Goal: Task Accomplishment & Management: Complete application form

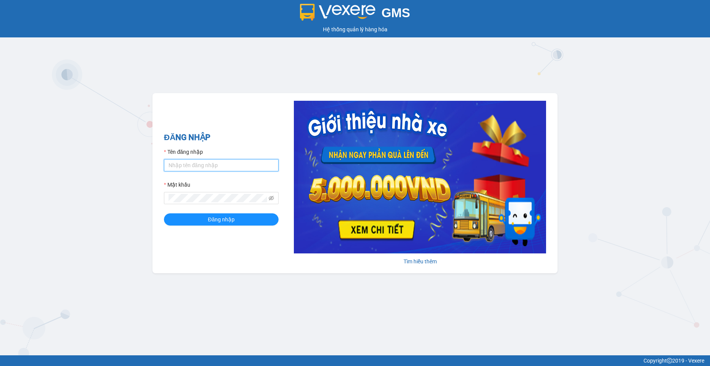
click at [191, 165] on input "Tên đăng nhập" at bounding box center [221, 165] width 115 height 12
type input "camtu.namhailimo"
click at [223, 220] on span "Đăng nhập" at bounding box center [221, 220] width 27 height 8
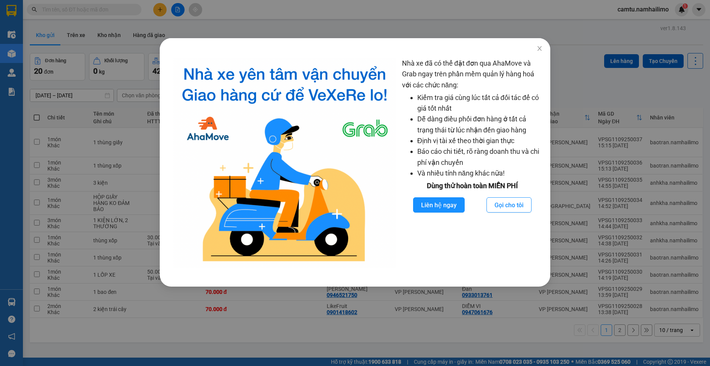
click at [513, 339] on div "Nhà xe đã có thể đặt đơn qua AhaMove và Grab ngay trên phần mềm quản lý hàng ho…" at bounding box center [355, 183] width 710 height 366
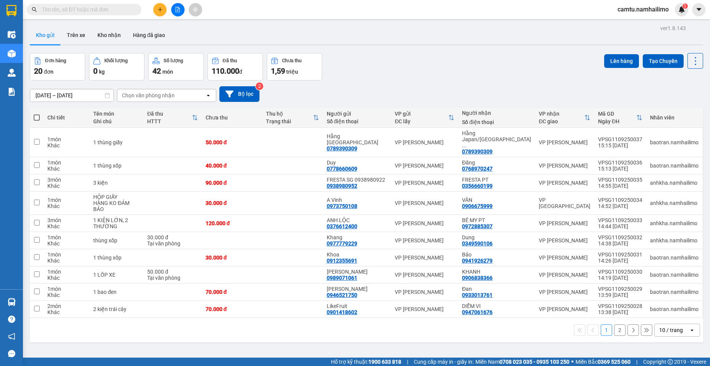
click at [83, 10] on input "text" at bounding box center [87, 9] width 90 height 8
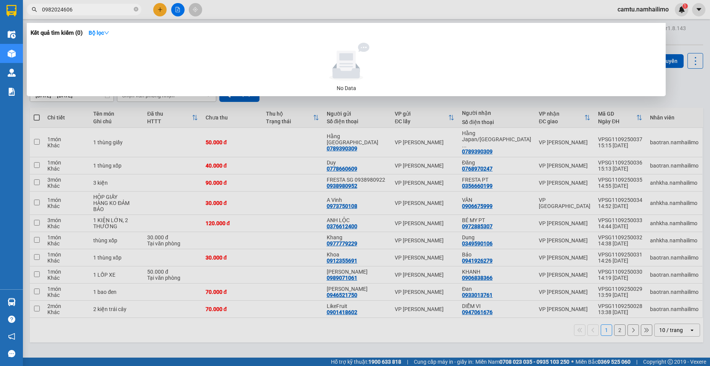
click at [60, 7] on input "0982024606" at bounding box center [87, 9] width 90 height 8
click at [70, 12] on input "098204606" at bounding box center [87, 9] width 90 height 8
click at [69, 12] on input "098204606" at bounding box center [87, 9] width 90 height 8
click at [53, 11] on input "098204606" at bounding box center [87, 9] width 90 height 8
click at [60, 11] on input "098204606" at bounding box center [87, 9] width 90 height 8
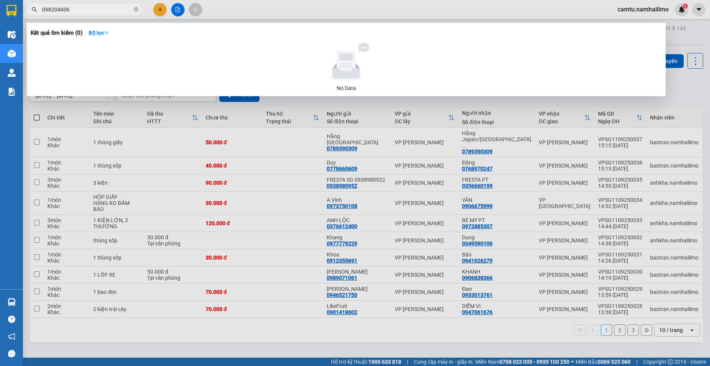
click at [72, 6] on input "098204606" at bounding box center [87, 9] width 90 height 8
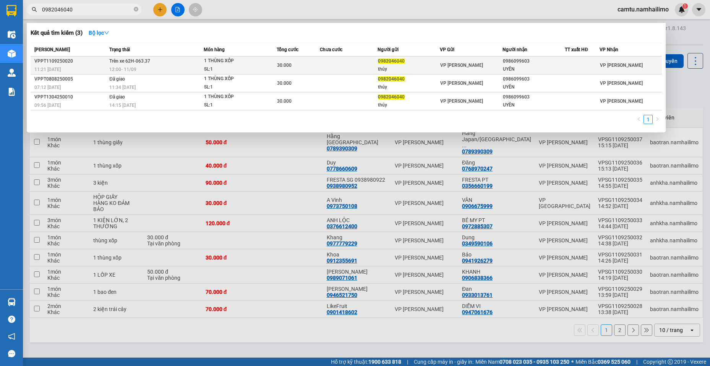
type input "0982046040"
click at [169, 73] on div "12:00 [DATE]" at bounding box center [156, 69] width 94 height 8
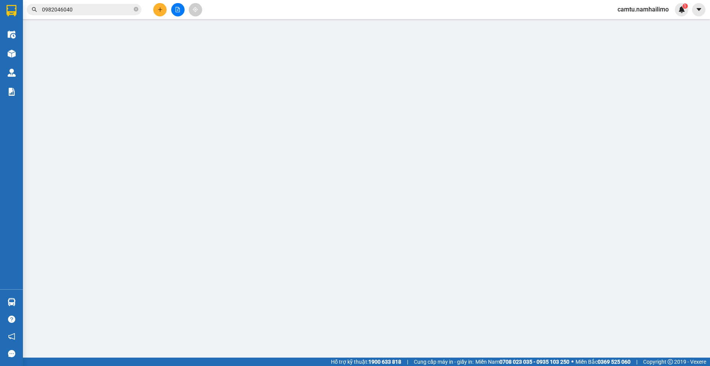
type input "0982046040"
type input "thúy"
type input "0986099603"
type input "UYÊN"
type input "30.000"
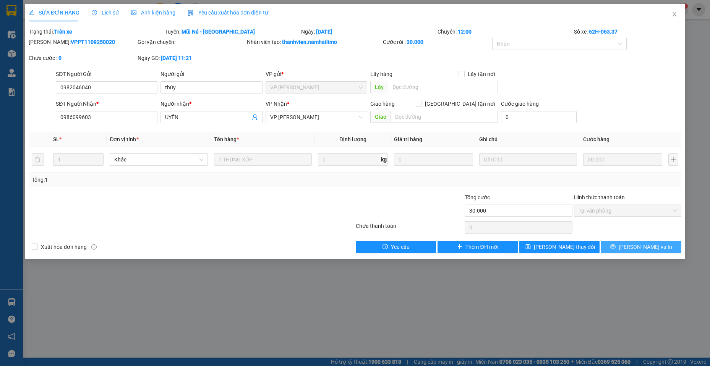
click at [649, 243] on span "[PERSON_NAME] và In" at bounding box center [645, 247] width 53 height 8
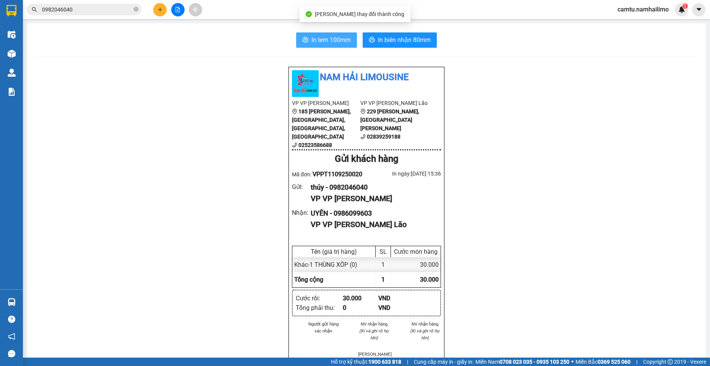
click at [313, 37] on span "In tem 100mm" at bounding box center [330, 40] width 39 height 10
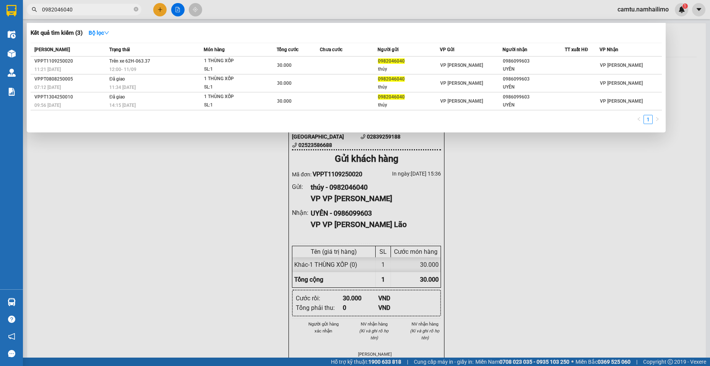
click at [93, 9] on input "0982046040" at bounding box center [87, 9] width 90 height 8
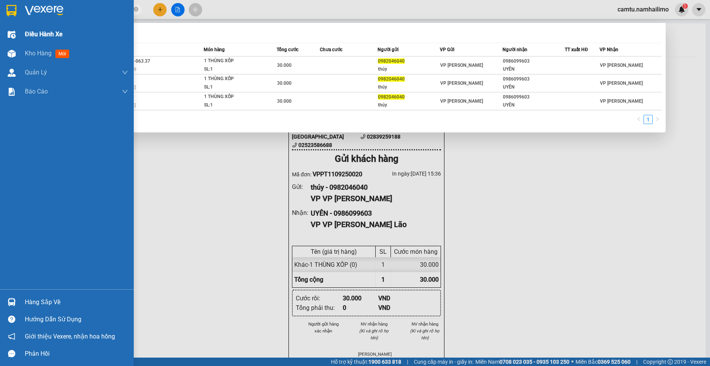
drag, startPoint x: 91, startPoint y: 8, endPoint x: 13, endPoint y: 26, distance: 80.7
click at [13, 26] on section "Kết quả tìm kiếm ( 3 ) Bộ lọc Mã ĐH Trạng thái Món hàng Tổng cước Chưa cước Ngư…" at bounding box center [355, 183] width 710 height 366
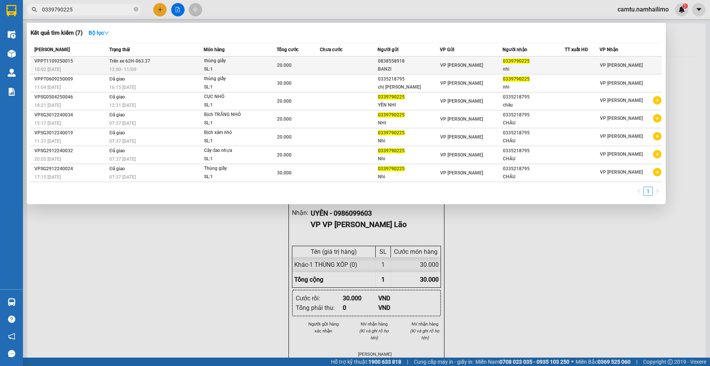
type input "0339790225"
click at [289, 68] on div "20.000" at bounding box center [298, 65] width 42 height 8
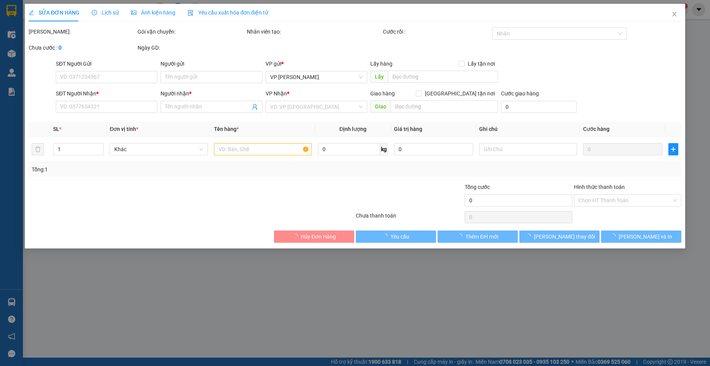
type input "0838558918"
type input "BANZI"
type input "0339790225"
type input "nhi"
type input "20.000"
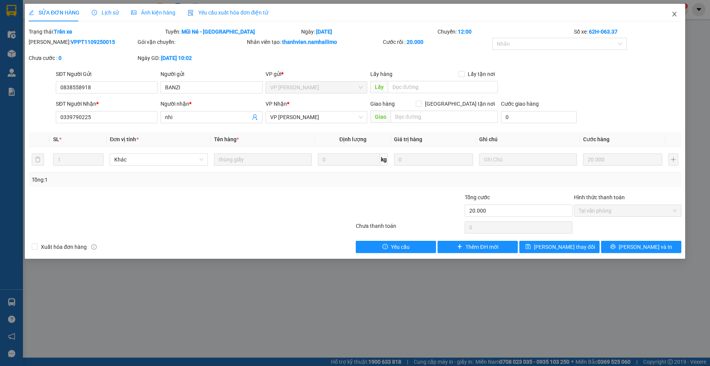
click at [670, 13] on span "Close" at bounding box center [674, 14] width 21 height 21
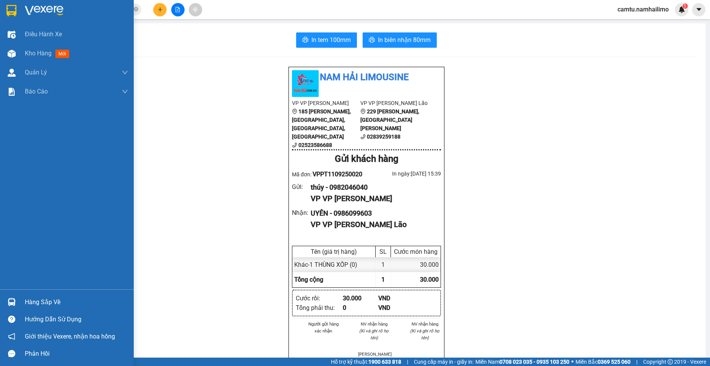
click at [32, 306] on div "Hàng sắp về" at bounding box center [76, 302] width 103 height 11
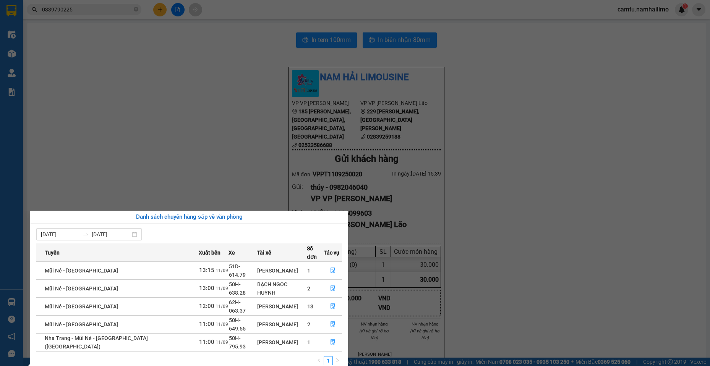
click at [65, 83] on section "Kết quả tìm kiếm ( 7 ) Bộ lọc Mã ĐH Trạng thái Món hàng Tổng cước Chưa cước Ngư…" at bounding box center [355, 183] width 710 height 366
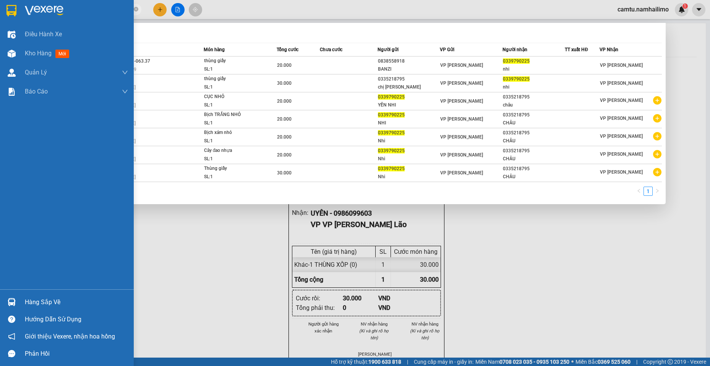
drag, startPoint x: 81, startPoint y: 12, endPoint x: 15, endPoint y: 21, distance: 66.3
click at [15, 21] on section "Kết quả tìm kiếm ( 7 ) Bộ lọc Mã ĐH Trạng thái Món hàng Tổng cước Chưa cước Ngư…" at bounding box center [355, 183] width 710 height 366
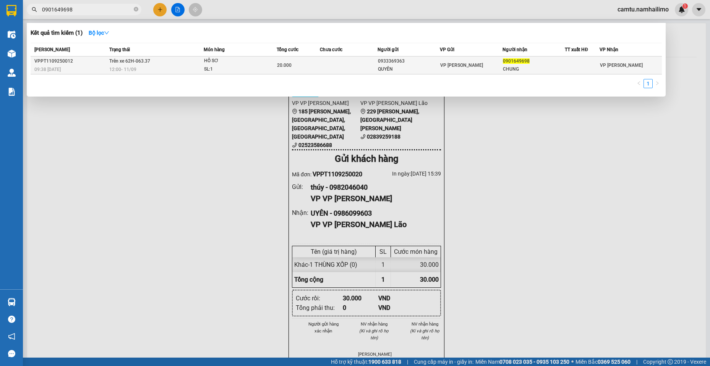
type input "0901649698"
click at [410, 69] on div "QUYÊN" at bounding box center [409, 69] width 62 height 8
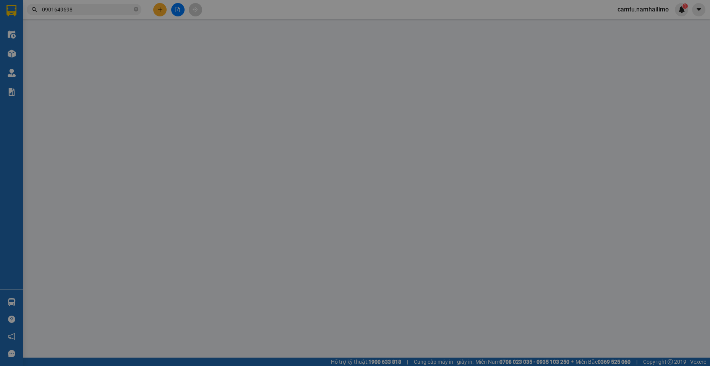
type input "0933369363"
type input "QUYÊN"
type input "0901649698"
type input "CHUNG"
type input "20.000"
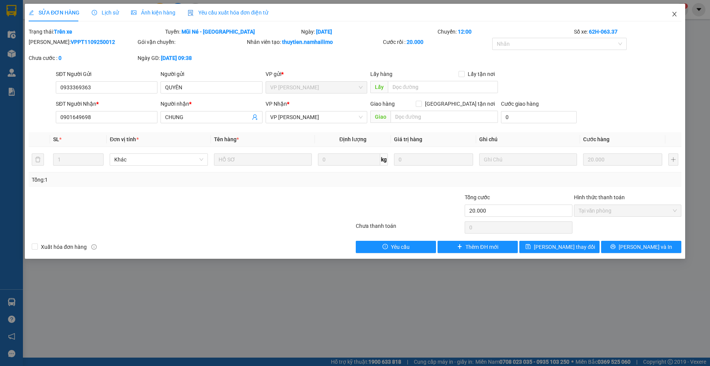
click at [679, 13] on span "Close" at bounding box center [674, 14] width 21 height 21
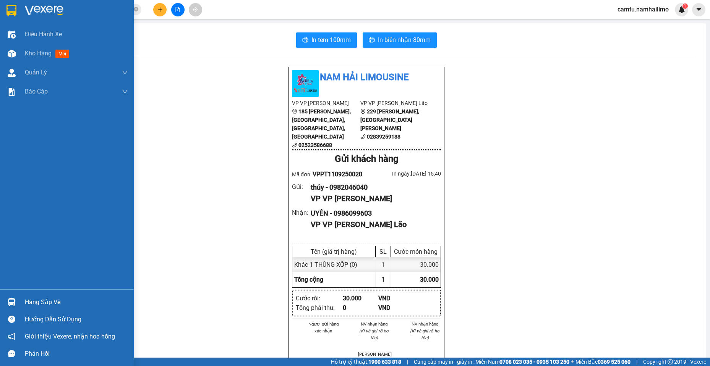
click at [21, 305] on div "Hàng sắp về" at bounding box center [67, 302] width 134 height 17
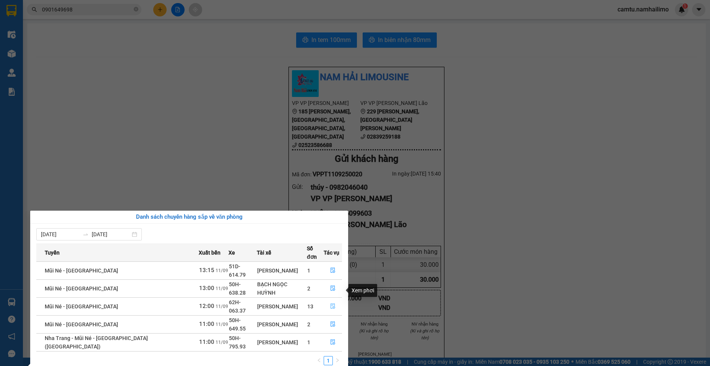
click at [331, 304] on icon "file-done" at bounding box center [332, 306] width 5 height 5
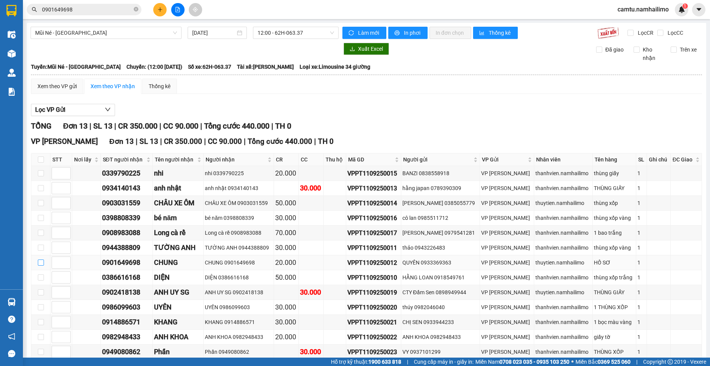
click at [40, 264] on input "checkbox" at bounding box center [41, 263] width 6 height 6
checkbox input "true"
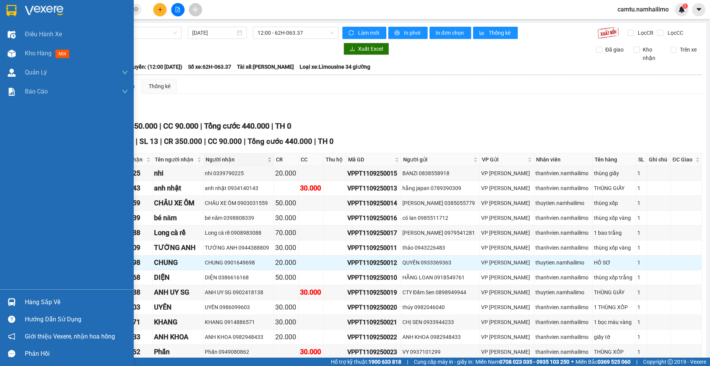
scroll to position [41, 0]
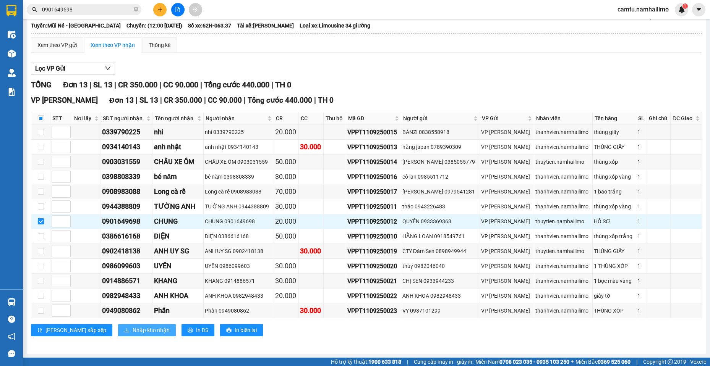
click at [133, 331] on span "Nhập kho nhận" at bounding box center [151, 330] width 37 height 8
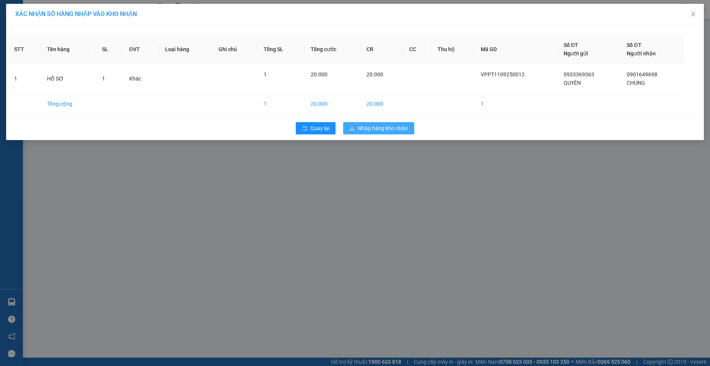
click at [392, 131] on span "Nhập hàng kho nhận" at bounding box center [383, 128] width 50 height 8
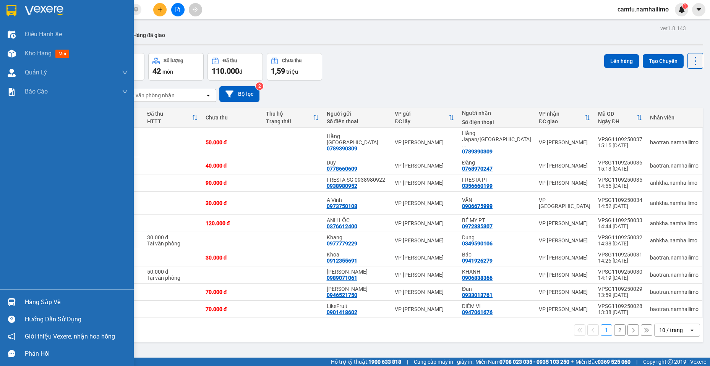
click at [17, 299] on div at bounding box center [11, 302] width 13 height 13
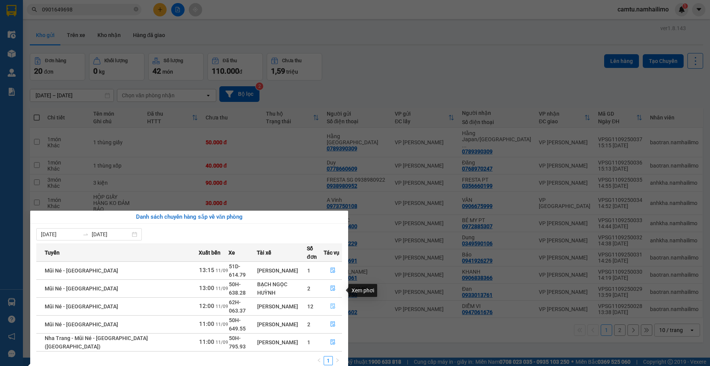
click at [331, 304] on icon "file-done" at bounding box center [332, 306] width 5 height 5
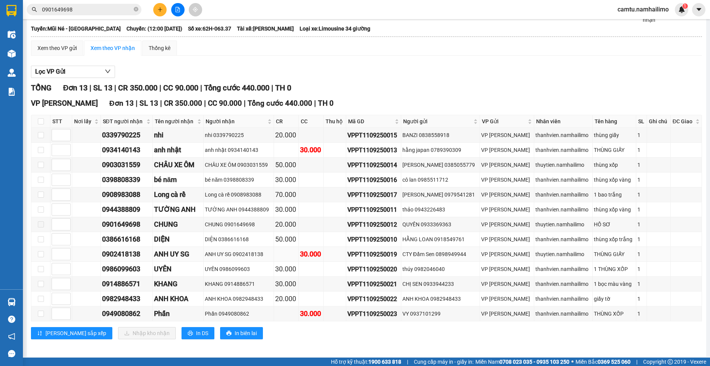
scroll to position [41, 0]
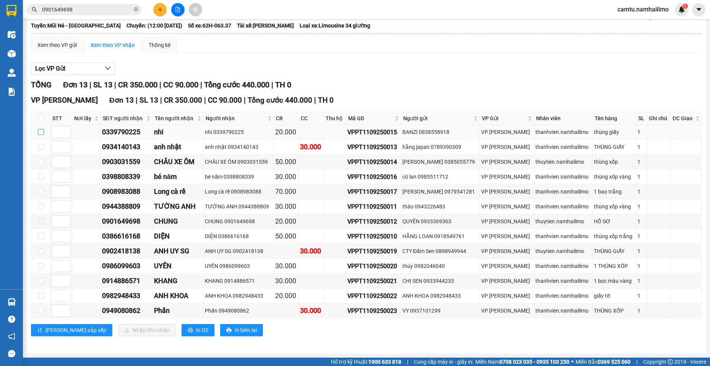
click at [40, 131] on input "checkbox" at bounding box center [41, 132] width 6 height 6
checkbox input "true"
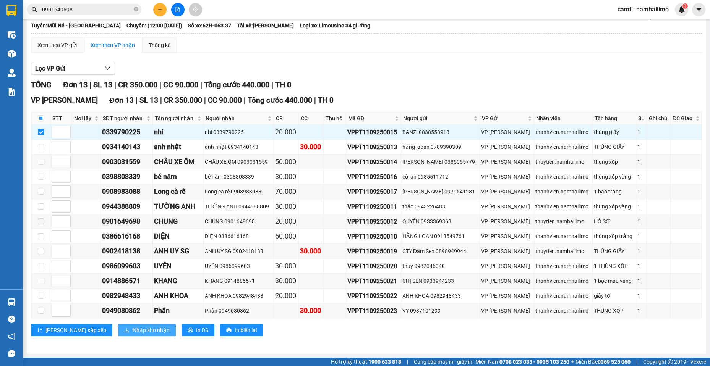
click at [133, 331] on span "Nhập kho nhận" at bounding box center [151, 330] width 37 height 8
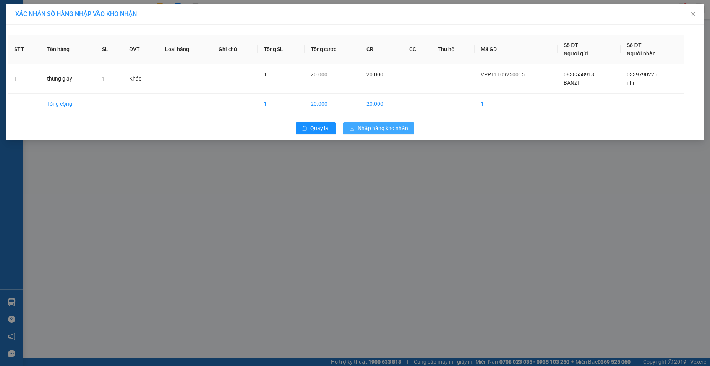
click at [388, 128] on span "Nhập hàng kho nhận" at bounding box center [383, 128] width 50 height 8
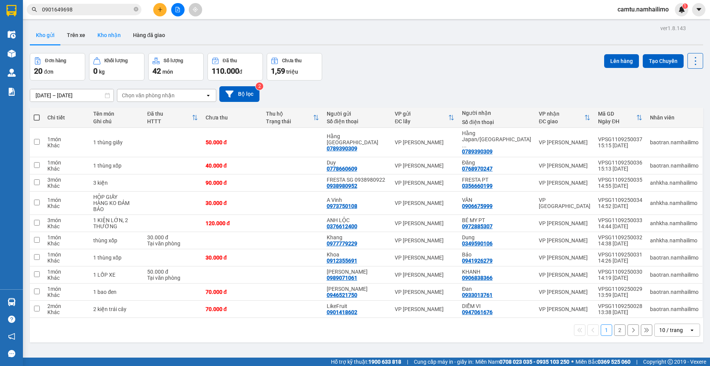
click at [116, 34] on button "Kho nhận" at bounding box center [109, 35] width 36 height 18
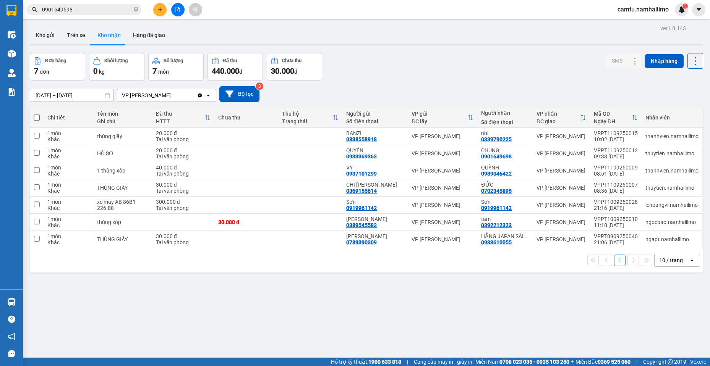
click at [91, 26] on button "Kho nhận" at bounding box center [109, 35] width 36 height 18
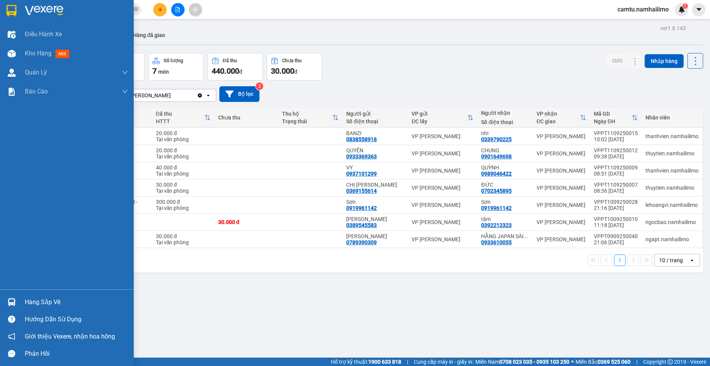
click at [19, 303] on div "Hàng sắp về" at bounding box center [67, 302] width 134 height 17
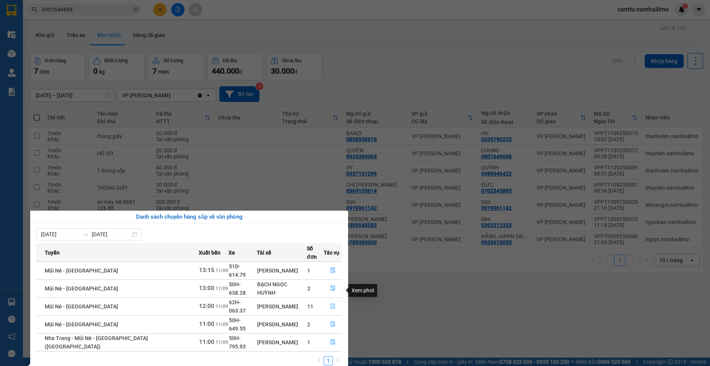
click at [332, 304] on icon "file-done" at bounding box center [332, 306] width 5 height 5
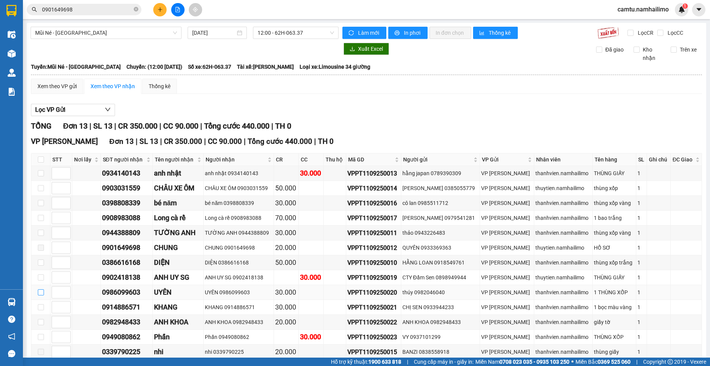
click at [40, 293] on input "checkbox" at bounding box center [41, 293] width 6 height 6
checkbox input "true"
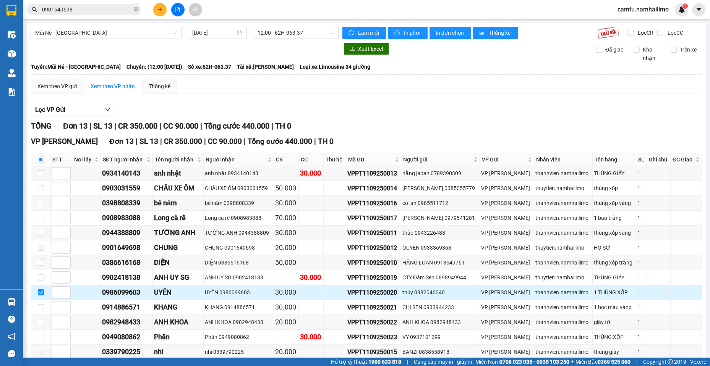
scroll to position [41, 0]
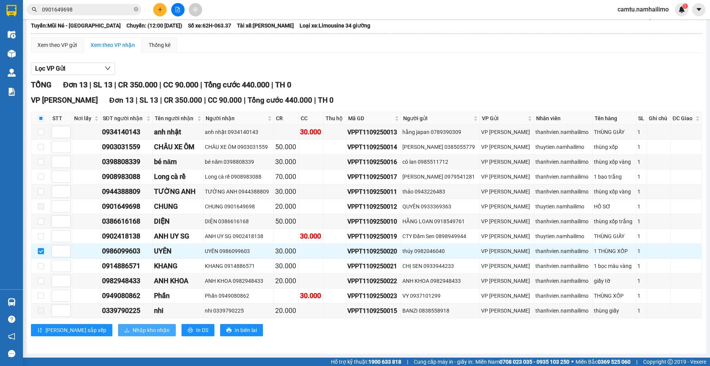
click at [133, 331] on span "Nhập kho nhận" at bounding box center [151, 330] width 37 height 8
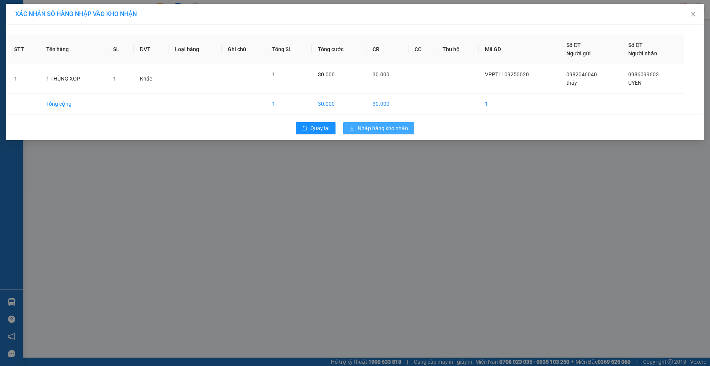
click at [396, 124] on button "Nhập hàng kho nhận" at bounding box center [378, 128] width 71 height 12
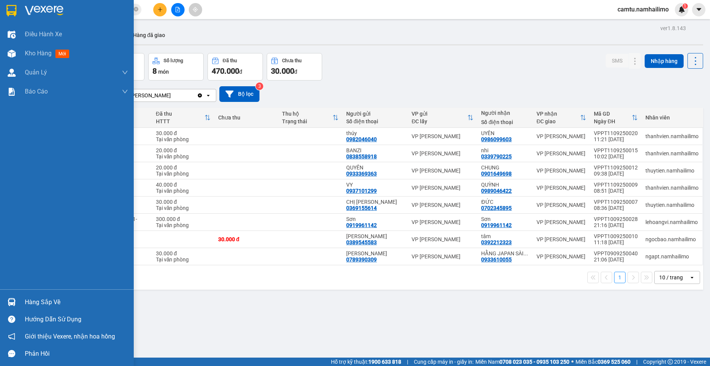
click at [18, 306] on div at bounding box center [11, 302] width 13 height 13
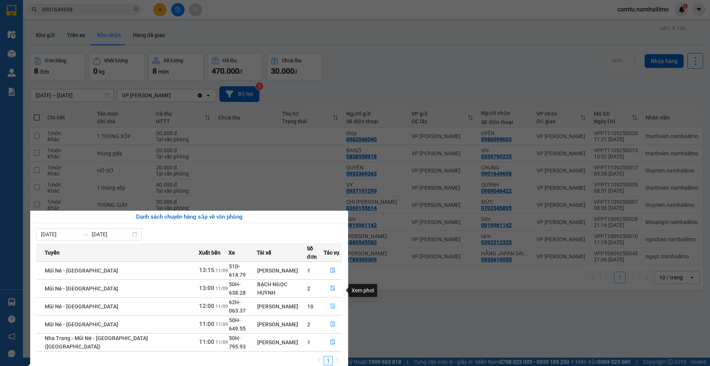
click at [332, 304] on icon "file-done" at bounding box center [332, 306] width 5 height 5
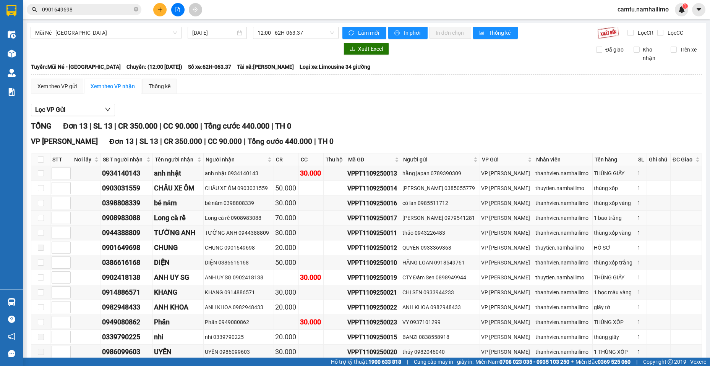
scroll to position [41, 0]
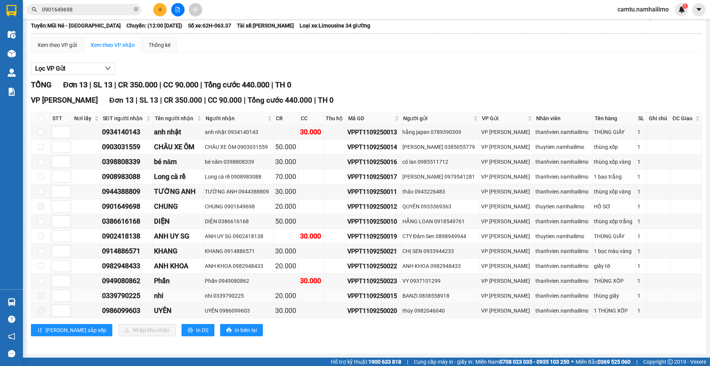
click at [42, 298] on span at bounding box center [41, 296] width 6 height 6
click at [43, 314] on label at bounding box center [41, 311] width 6 height 8
click at [39, 207] on span at bounding box center [41, 207] width 6 height 6
click at [176, 149] on div "CHÂU XE ÔM" at bounding box center [178, 147] width 48 height 11
click at [44, 146] on td at bounding box center [40, 147] width 19 height 15
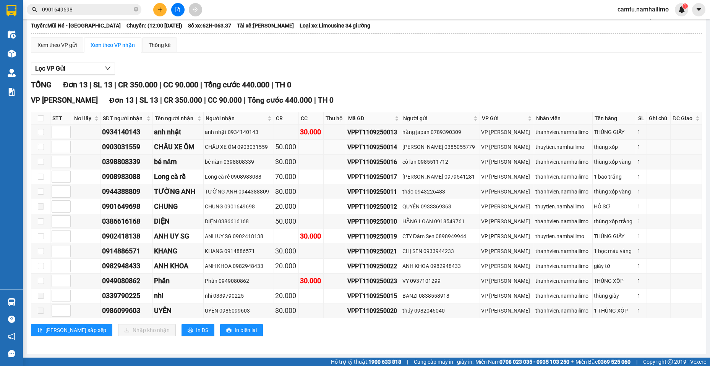
click at [44, 147] on td at bounding box center [40, 147] width 19 height 15
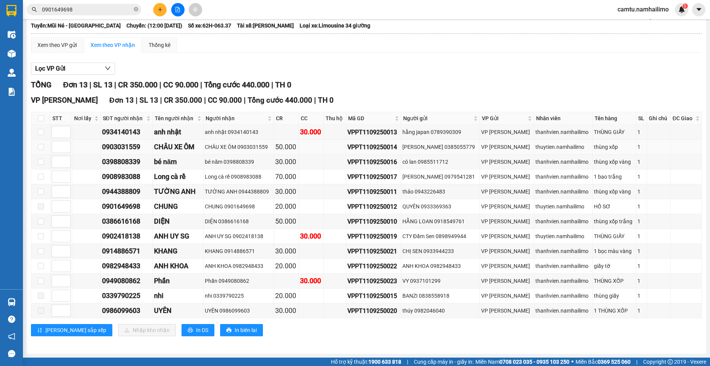
click at [44, 147] on td at bounding box center [40, 147] width 19 height 15
click at [45, 147] on td at bounding box center [40, 147] width 19 height 15
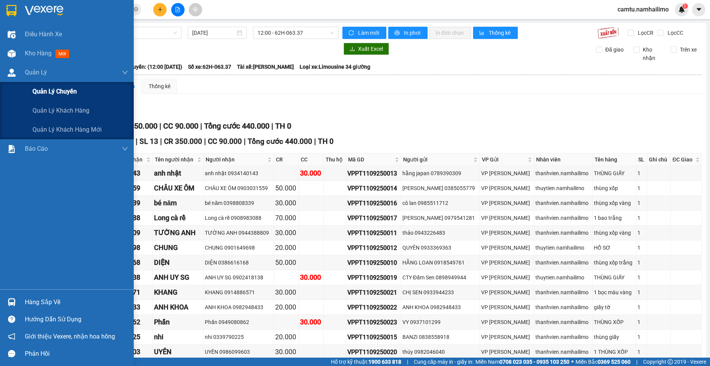
drag, startPoint x: 25, startPoint y: 75, endPoint x: 119, endPoint y: 100, distance: 97.1
click at [29, 75] on span "Quản Lý" at bounding box center [36, 73] width 22 height 10
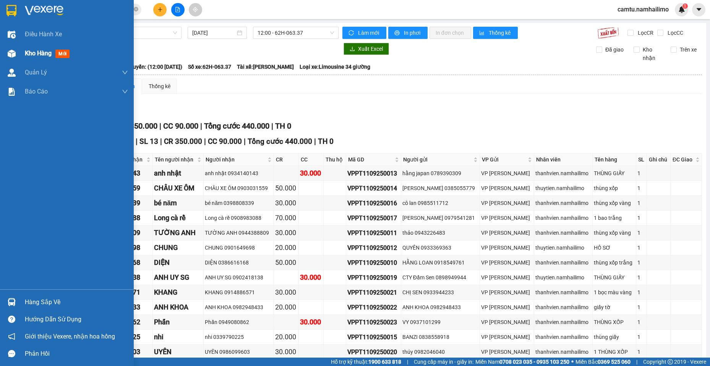
click at [25, 50] on span "Kho hàng" at bounding box center [38, 53] width 27 height 7
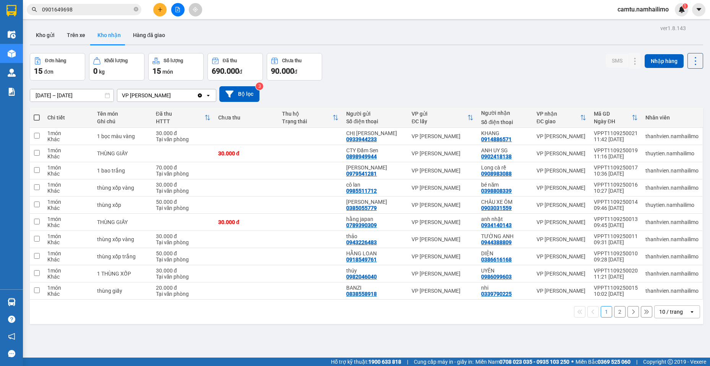
click at [88, 9] on input "0901649698" at bounding box center [87, 9] width 90 height 8
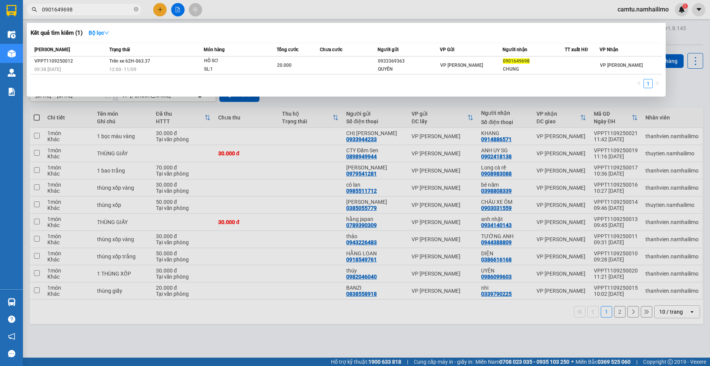
drag, startPoint x: 88, startPoint y: 9, endPoint x: 41, endPoint y: 0, distance: 47.0
click at [41, 3] on div "Kết quả tìm kiếm ( 1 ) Bộ lọc Mã ĐH Trạng thái Món hàng Tổng cước Chưa cước Ngư…" at bounding box center [74, 9] width 149 height 13
click at [240, 320] on div at bounding box center [355, 183] width 710 height 366
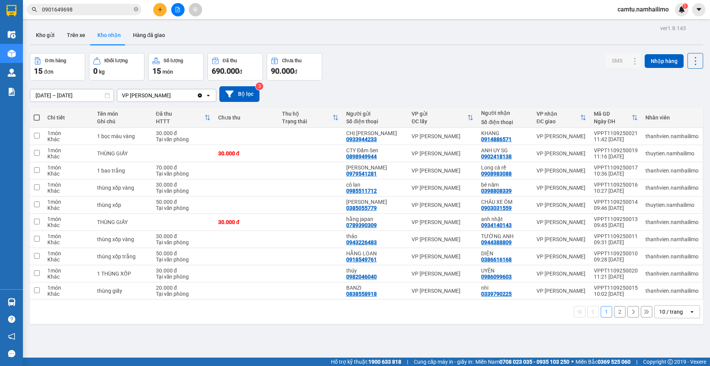
click at [80, 9] on input "0901649698" at bounding box center [87, 9] width 90 height 8
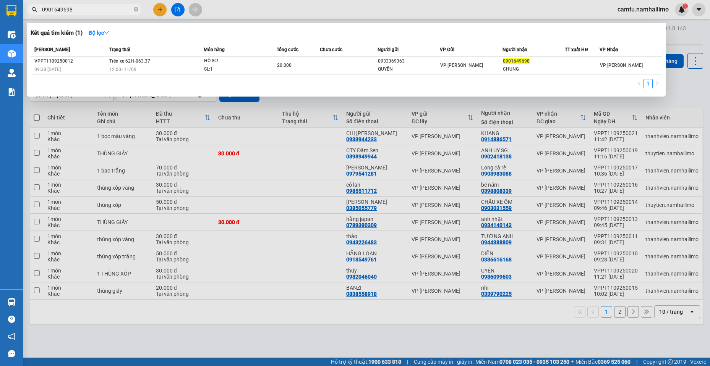
drag, startPoint x: 45, startPoint y: 4, endPoint x: 0, endPoint y: -13, distance: 48.6
click at [0, 0] on html "Kết quả tìm kiếm ( 1 ) Bộ lọc Mã ĐH Trạng thái Món hàng Tổng cước Chưa cước Ngư…" at bounding box center [355, 183] width 710 height 366
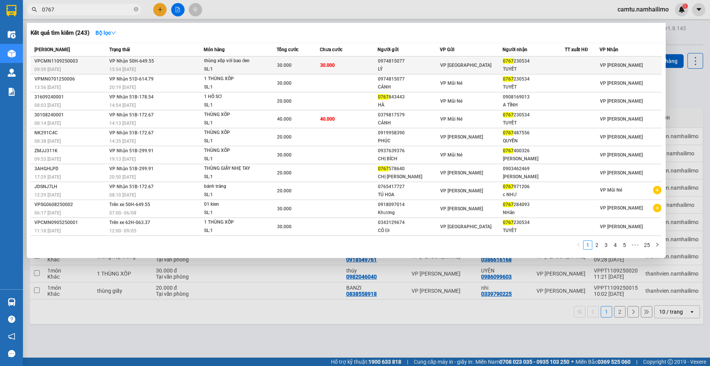
type input "0767"
click at [335, 63] on td "30.000" at bounding box center [349, 66] width 58 height 18
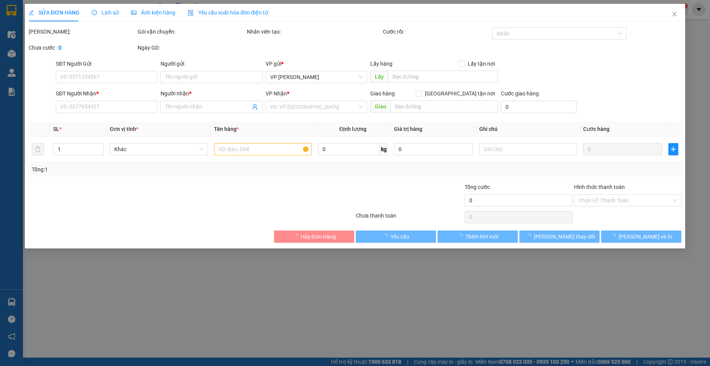
type input "0974815077"
type input "LÝ"
type input "0767230534"
type input "TUYẾT"
type input "30.000"
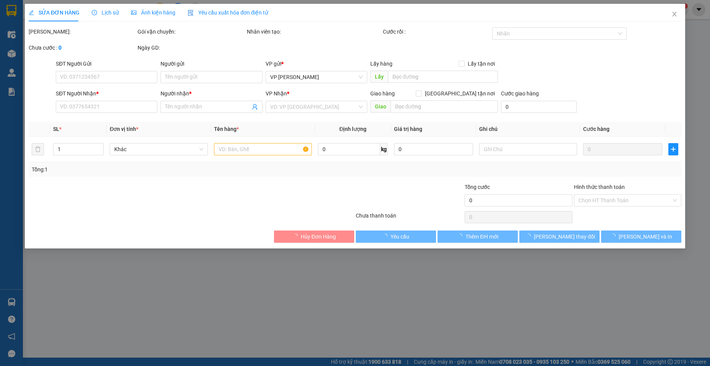
type input "30.000"
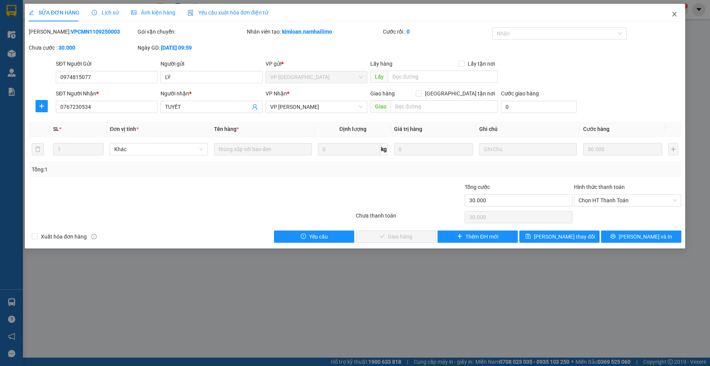
click at [673, 18] on span "Close" at bounding box center [674, 14] width 21 height 21
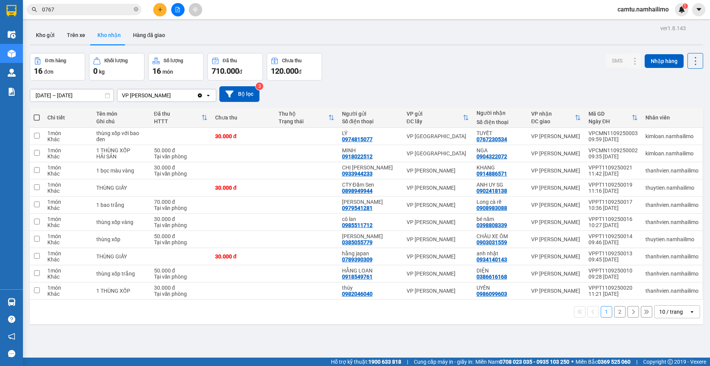
click at [63, 8] on input "0767" at bounding box center [87, 9] width 90 height 8
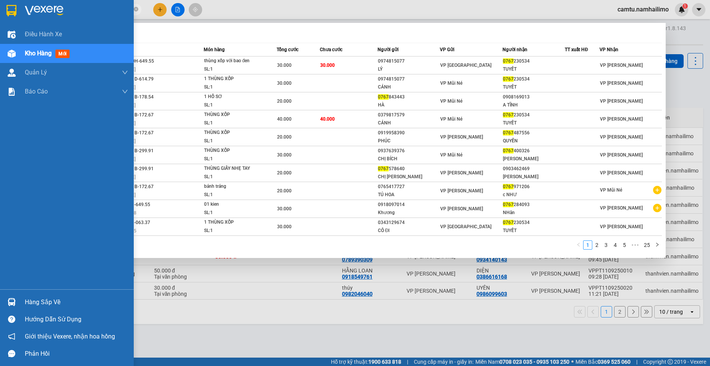
drag, startPoint x: 36, startPoint y: 8, endPoint x: 3, endPoint y: 8, distance: 32.9
click at [3, 8] on section "Kết quả tìm kiếm ( 243 ) Bộ lọc Mã ĐH Trạng thái Món hàng Tổng cước Chưa cước N…" at bounding box center [355, 183] width 710 height 366
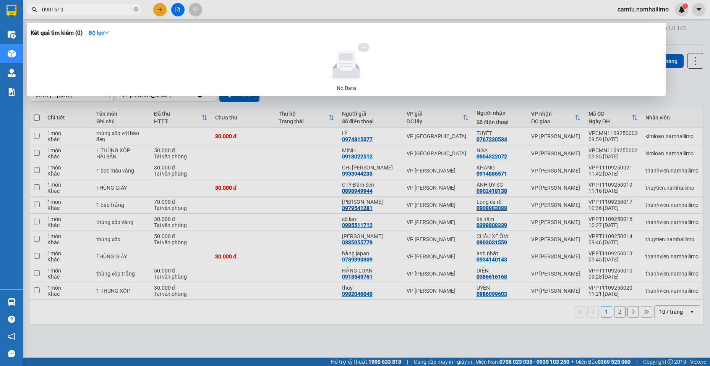
click at [56, 8] on input "0901619" at bounding box center [87, 9] width 90 height 8
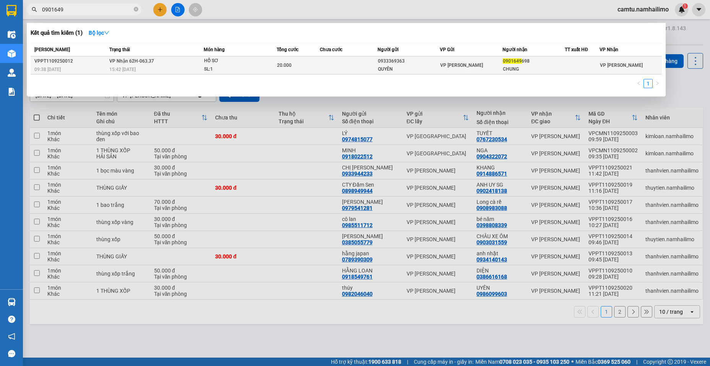
type input "0901649"
click at [326, 65] on td at bounding box center [349, 66] width 58 height 18
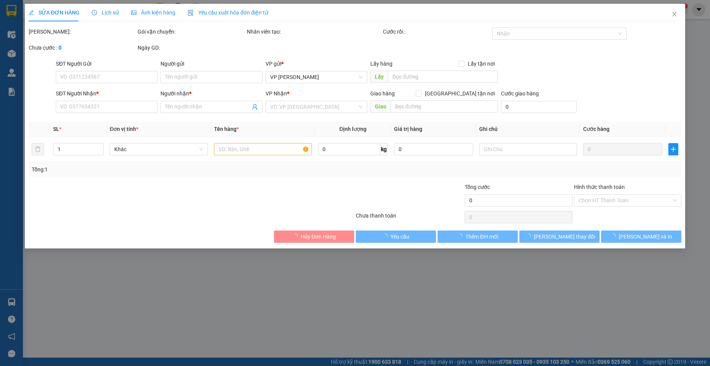
type input "0933369363"
type input "QUYÊN"
type input "0901649698"
type input "CHUNG"
type input "20.000"
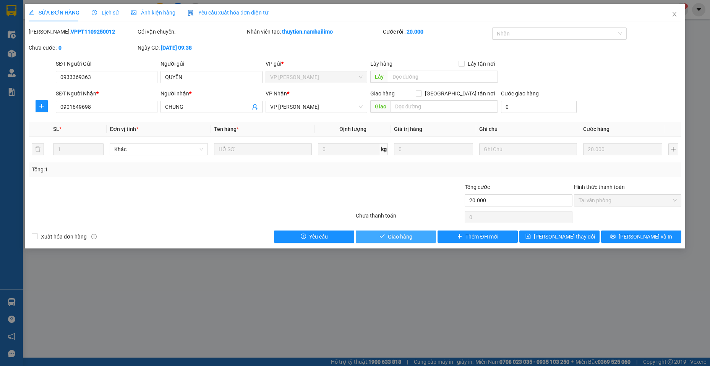
click at [382, 238] on icon "check" at bounding box center [381, 236] width 5 height 5
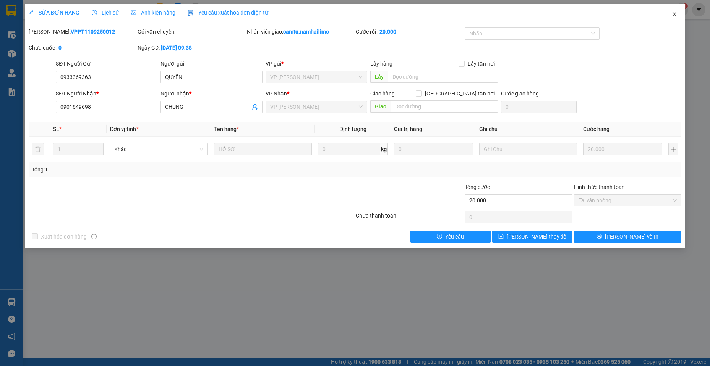
click at [677, 12] on span "Close" at bounding box center [674, 14] width 21 height 21
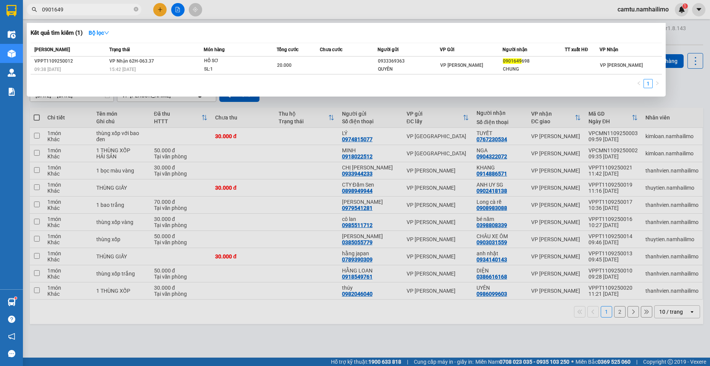
drag, startPoint x: 62, startPoint y: 11, endPoint x: 26, endPoint y: 6, distance: 36.9
click at [23, 11] on div "0901649" at bounding box center [74, 9] width 149 height 11
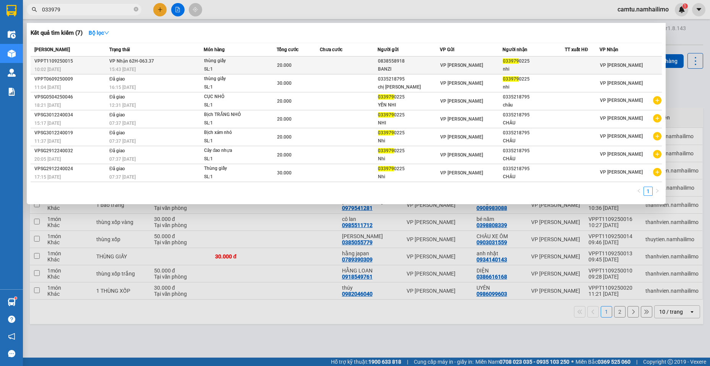
type input "033979"
click at [504, 66] on div "nhi" at bounding box center [534, 69] width 62 height 8
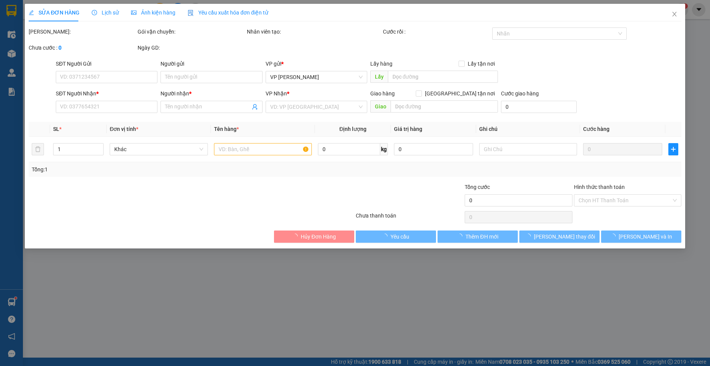
type input "0838558918"
type input "BANZI"
type input "0339790225"
type input "nhi"
type input "20.000"
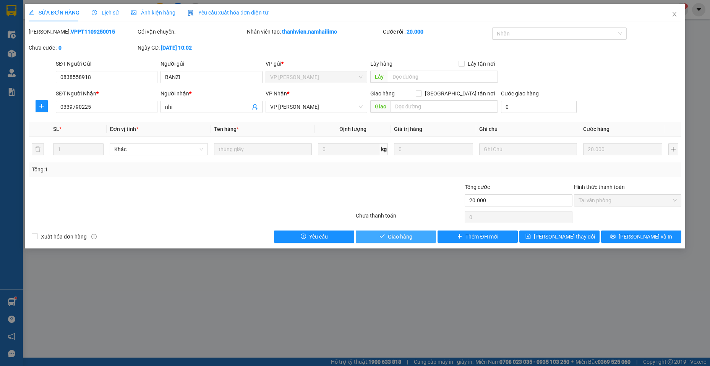
click at [407, 239] on span "Giao hàng" at bounding box center [400, 237] width 24 height 8
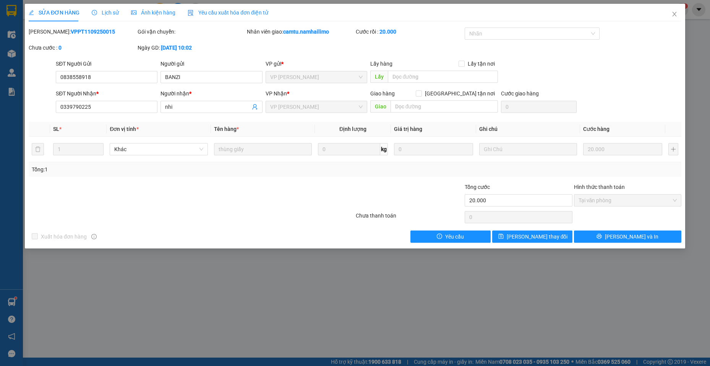
click at [309, 301] on div "SỬA ĐƠN HÀNG Lịch sử Ảnh kiện hàng Yêu cầu xuất hóa đơn điện tử Total Paid Fee …" at bounding box center [355, 183] width 710 height 366
click at [679, 15] on span "Close" at bounding box center [674, 14] width 21 height 21
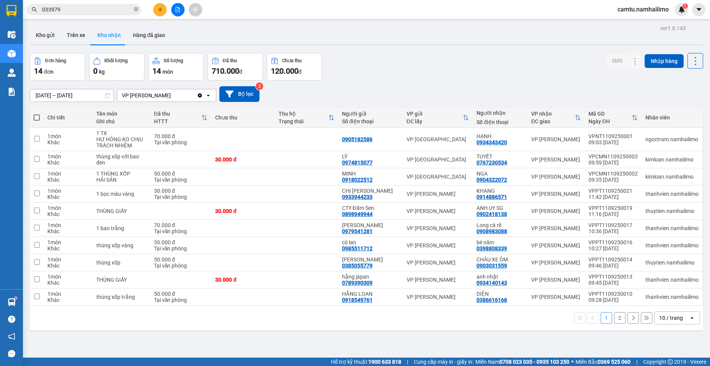
click at [89, 12] on input "033979" at bounding box center [87, 9] width 90 height 8
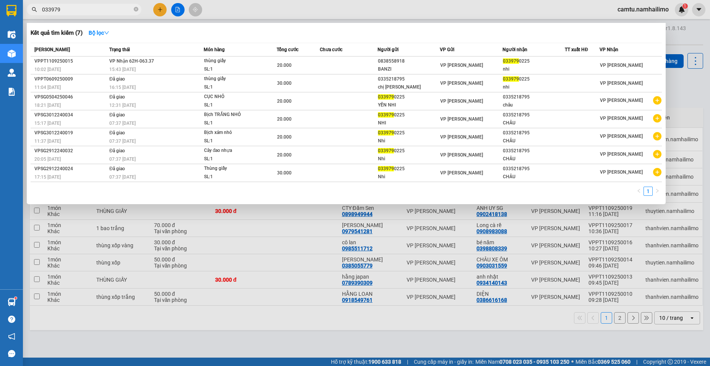
drag, startPoint x: 61, startPoint y: 11, endPoint x: 0, endPoint y: 15, distance: 60.9
click at [0, 16] on section "Kết quả tìm kiếm ( 7 ) Bộ lọc Mã ĐH Trạng thái Món hàng Tổng cước Chưa cước Ngư…" at bounding box center [355, 183] width 710 height 366
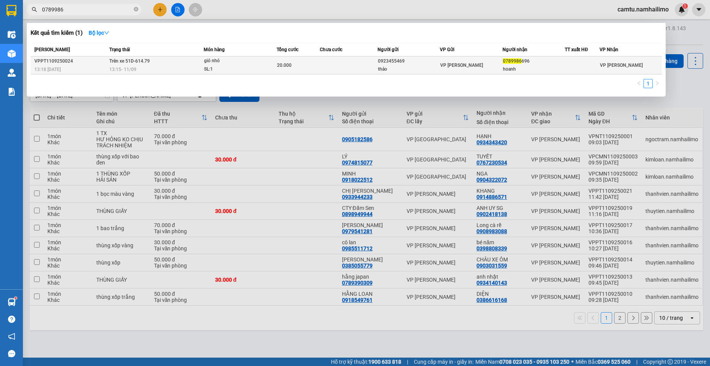
type input "0789986"
click at [192, 68] on div "13:15 [DATE]" at bounding box center [156, 69] width 94 height 8
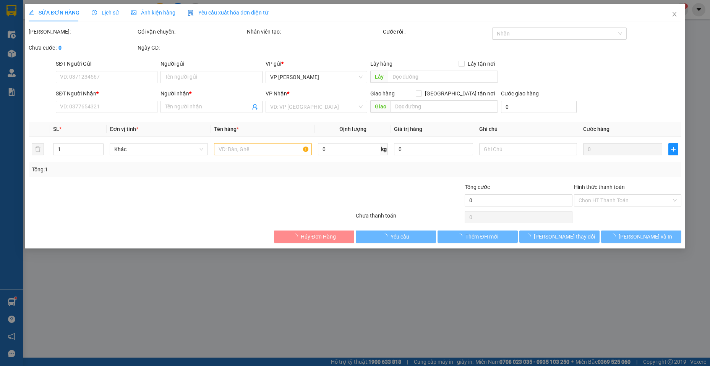
type input "0923455469"
type input "thảo"
type input "0789986696"
type input "hoanh"
type input "20.000"
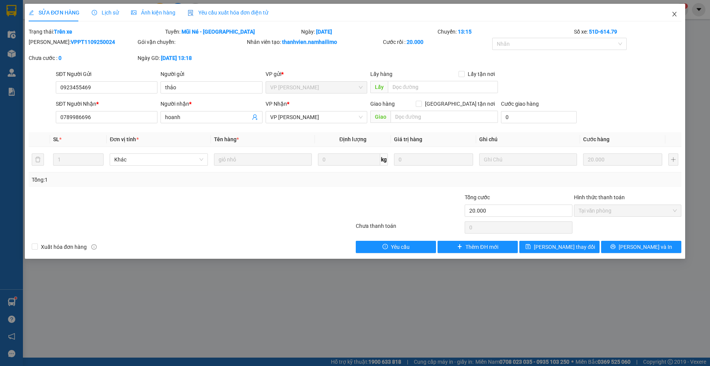
click at [669, 13] on span "Close" at bounding box center [674, 14] width 21 height 21
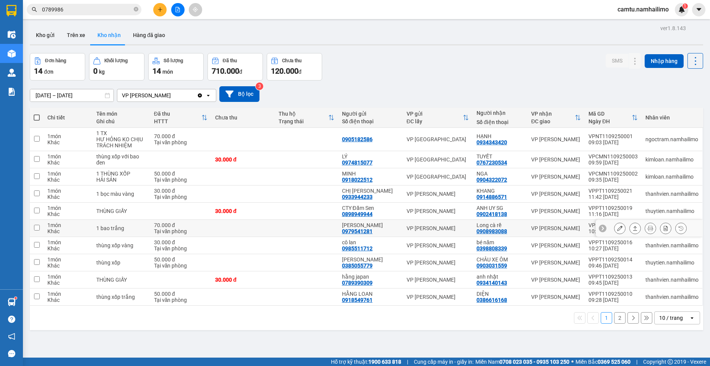
scroll to position [35, 0]
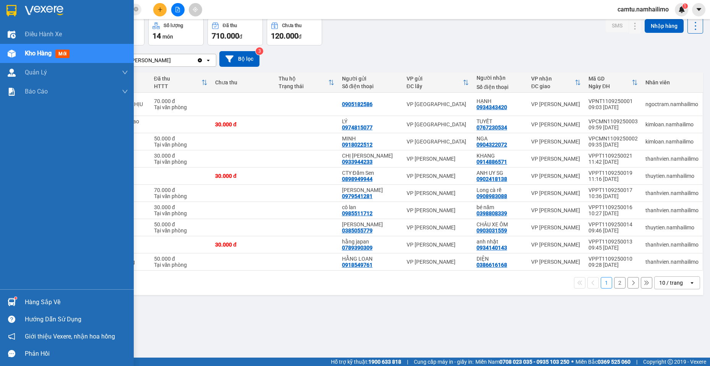
click at [41, 301] on div "Hàng sắp về" at bounding box center [76, 302] width 103 height 11
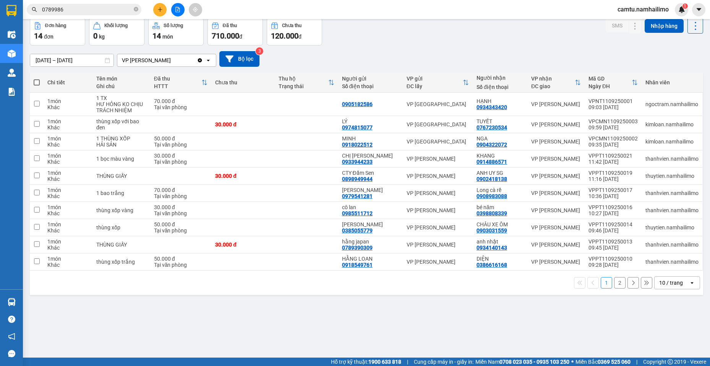
click at [427, 318] on section "Kết quả tìm kiếm ( 1 ) Bộ lọc Mã ĐH Trạng thái Món hàng Tổng cước Chưa cước Ngư…" at bounding box center [355, 183] width 710 height 366
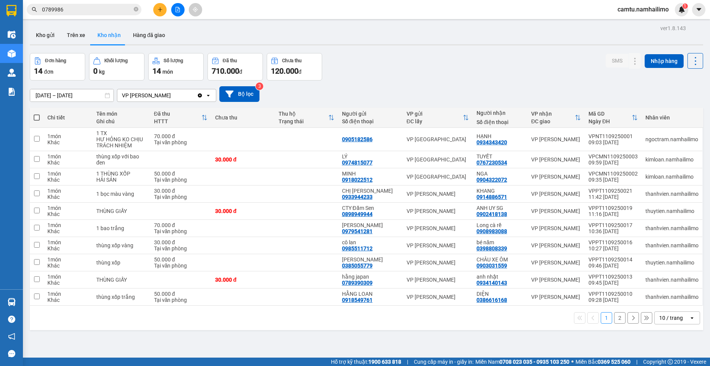
drag, startPoint x: 150, startPoint y: 33, endPoint x: 107, endPoint y: 41, distance: 43.9
click at [143, 32] on button "Hàng đã giao" at bounding box center [149, 35] width 44 height 18
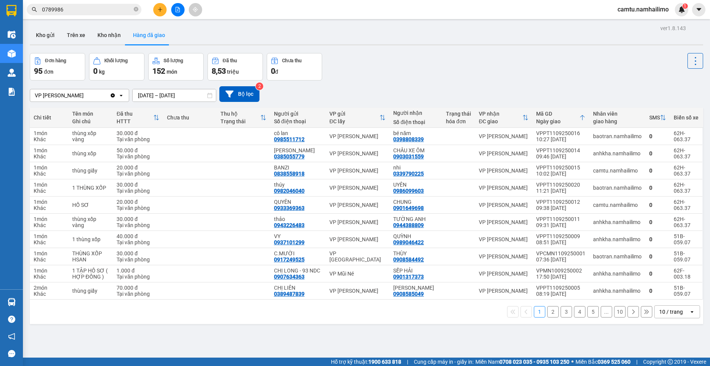
drag, startPoint x: 112, startPoint y: 36, endPoint x: 278, endPoint y: 99, distance: 178.1
click at [112, 36] on button "Kho nhận" at bounding box center [109, 35] width 36 height 18
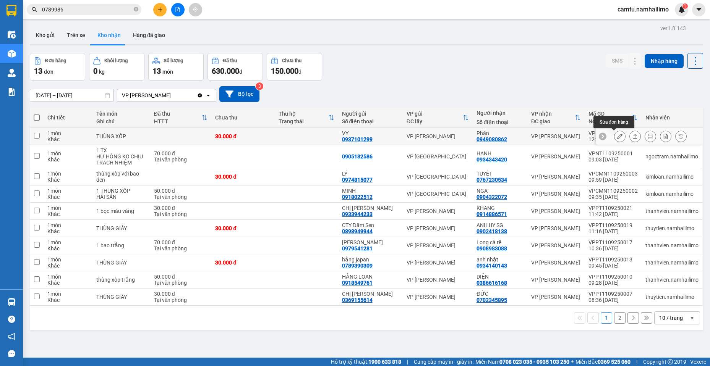
click at [617, 138] on icon at bounding box center [619, 136] width 5 height 5
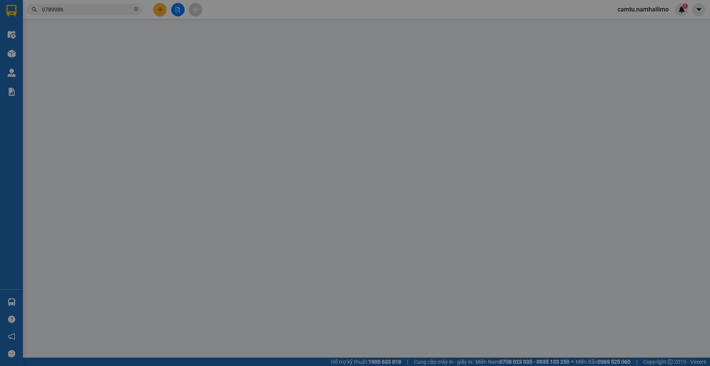
type input "0937101299"
type input "VY"
type input "0949080862"
type input "Phấn"
type input "30.000"
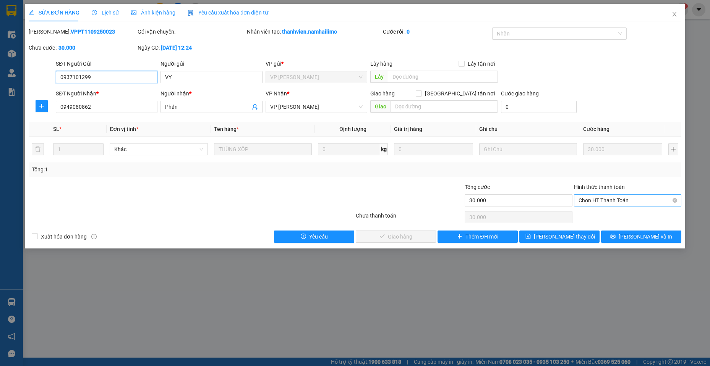
click at [627, 197] on span "Chọn HT Thanh Toán" at bounding box center [627, 200] width 98 height 11
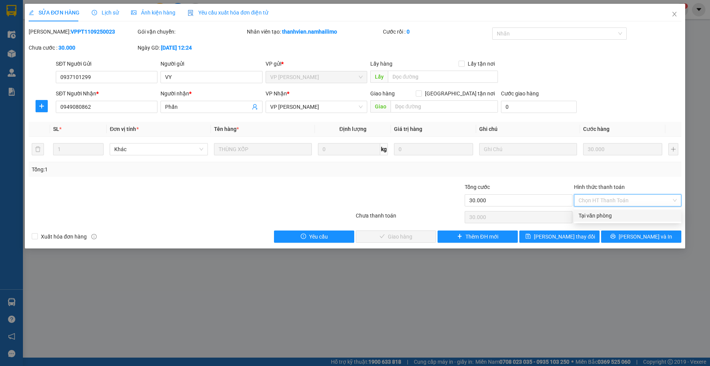
click at [615, 215] on div "Tại văn phòng" at bounding box center [627, 216] width 98 height 8
type input "0"
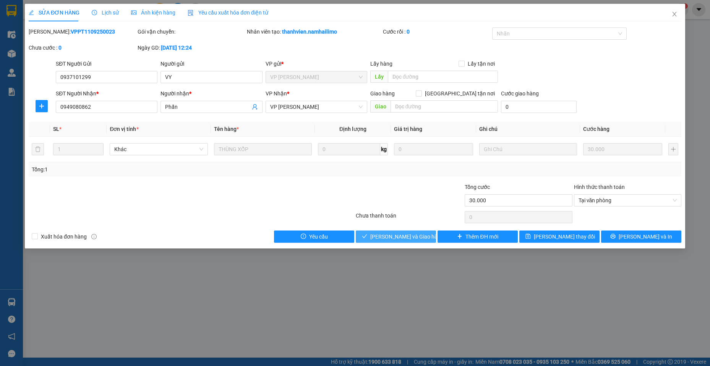
click at [391, 236] on span "[PERSON_NAME] và Giao hàng" at bounding box center [406, 237] width 73 height 8
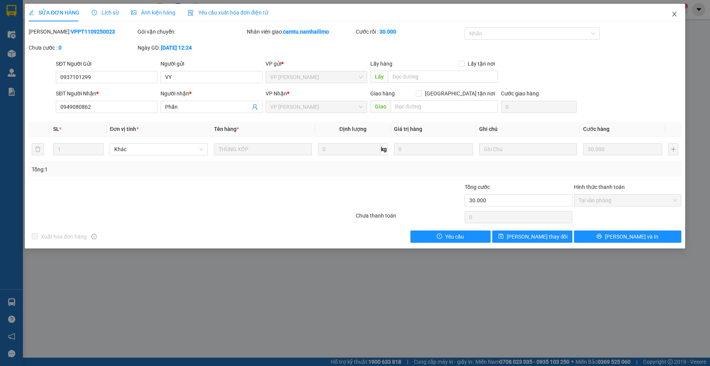
click at [677, 13] on span "Close" at bounding box center [674, 14] width 21 height 21
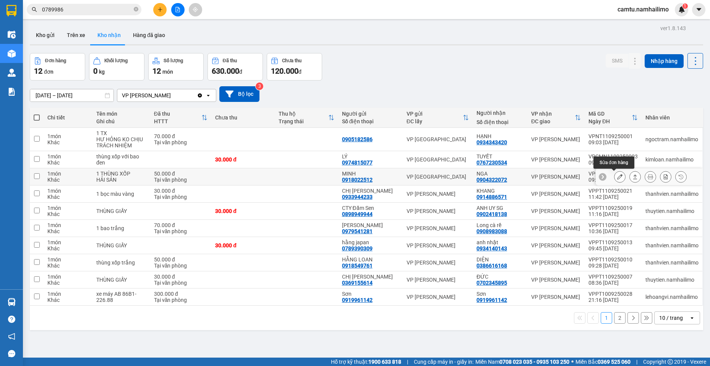
click at [617, 177] on icon at bounding box center [619, 176] width 5 height 5
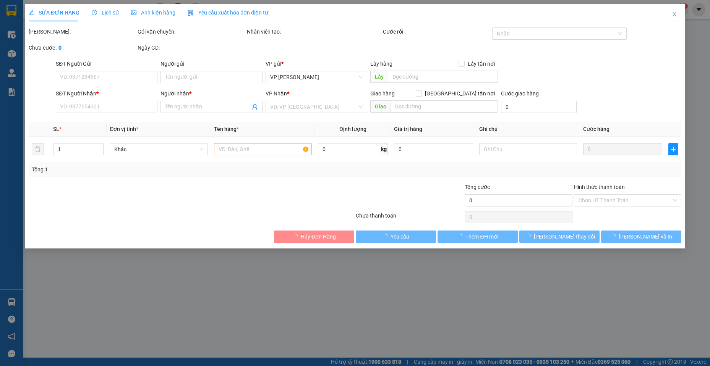
type input "0918022512"
type input "MINH"
type input "0904322072"
type input "NGA"
type input "50.000"
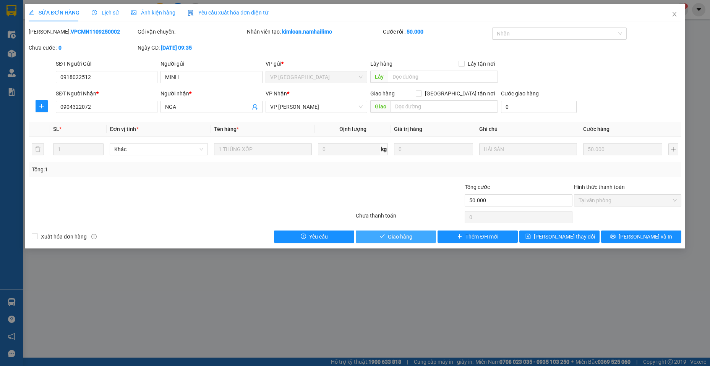
click at [410, 234] on span "Giao hàng" at bounding box center [400, 237] width 24 height 8
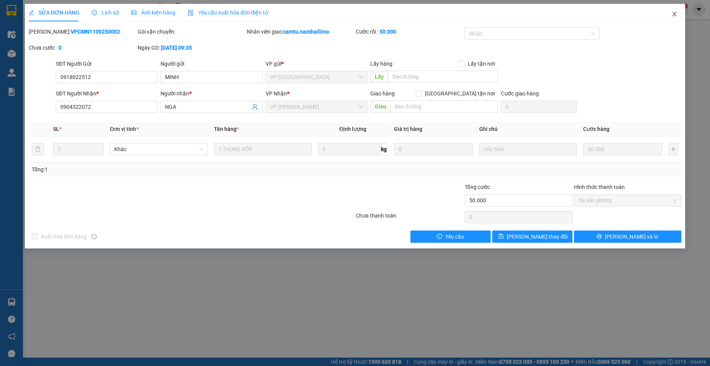
click at [674, 14] on icon "close" at bounding box center [674, 14] width 4 height 5
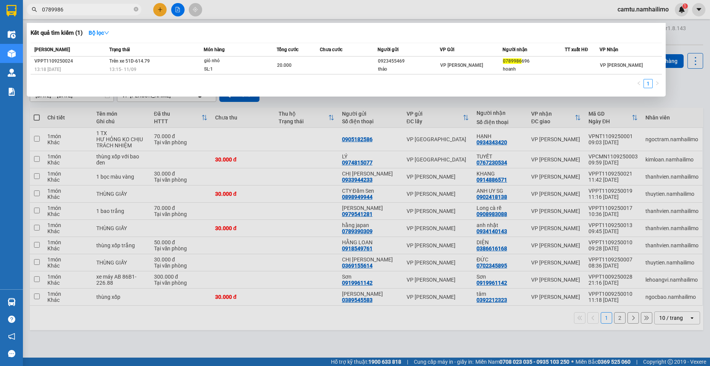
click at [86, 4] on span "0789986" at bounding box center [84, 9] width 115 height 11
drag, startPoint x: 68, startPoint y: 13, endPoint x: 63, endPoint y: 12, distance: 5.0
click at [63, 12] on input "0789986" at bounding box center [87, 9] width 90 height 8
drag, startPoint x: 61, startPoint y: 11, endPoint x: 94, endPoint y: 13, distance: 32.6
click at [62, 11] on input "0789986" at bounding box center [87, 9] width 90 height 8
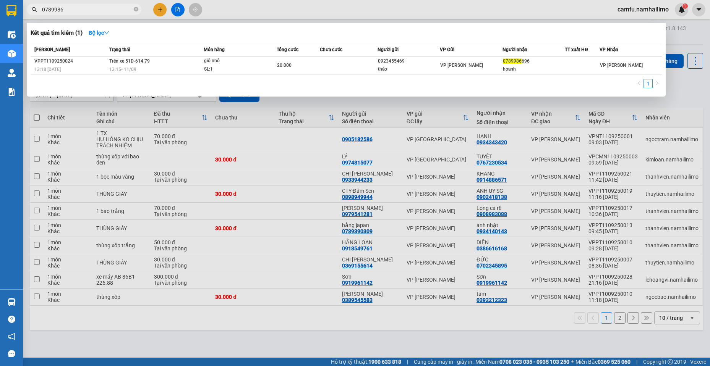
drag, startPoint x: 69, startPoint y: 10, endPoint x: 30, endPoint y: 11, distance: 39.0
click at [30, 11] on span "0789986" at bounding box center [84, 9] width 115 height 11
click at [87, 8] on input "0943300" at bounding box center [87, 9] width 90 height 8
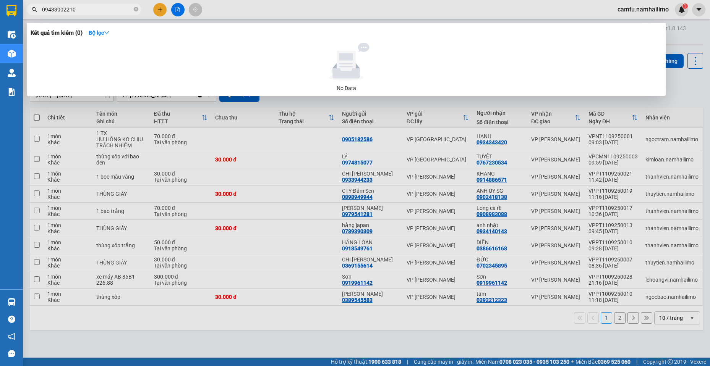
click at [93, 8] on input "09433002210" at bounding box center [87, 9] width 90 height 8
drag, startPoint x: 93, startPoint y: 8, endPoint x: 38, endPoint y: 10, distance: 55.1
click at [38, 10] on span "09433002210" at bounding box center [84, 9] width 115 height 11
paste input "07205779"
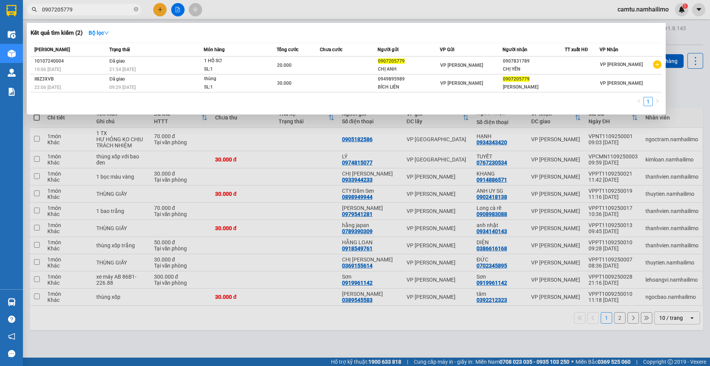
click at [167, 342] on div at bounding box center [355, 183] width 710 height 366
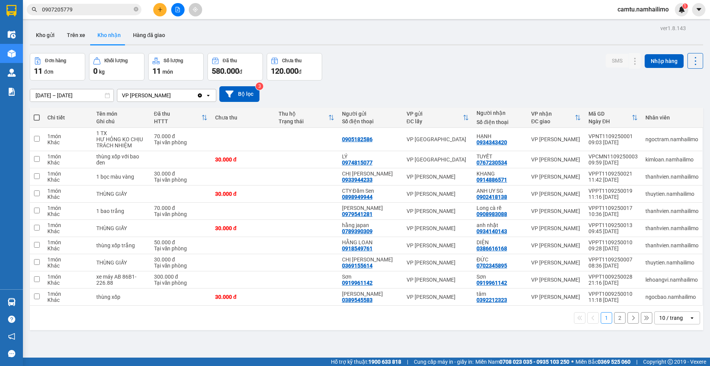
click at [87, 12] on input "0907205779" at bounding box center [87, 9] width 90 height 8
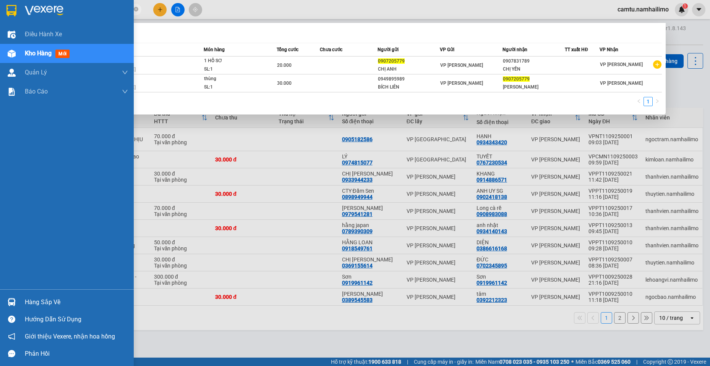
drag, startPoint x: 87, startPoint y: 12, endPoint x: 0, endPoint y: 10, distance: 86.7
click at [0, 10] on section "Kết quả tìm kiếm ( 2 ) Bộ lọc Mã ĐH Trạng thái Món hàng Tổng cước Chưa cước Ngư…" at bounding box center [355, 183] width 710 height 366
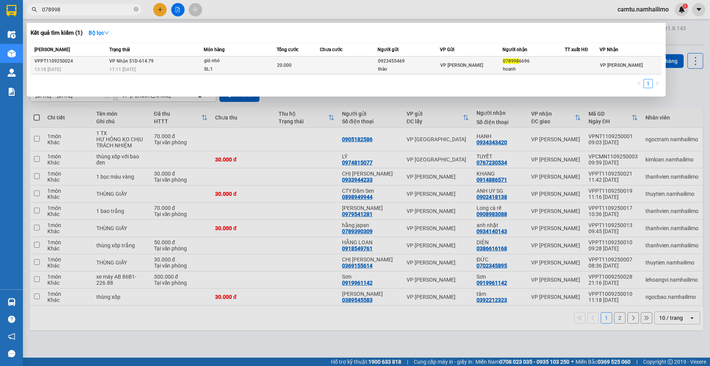
type input "078998"
click at [476, 63] on div "VP [PERSON_NAME]" at bounding box center [471, 65] width 62 height 8
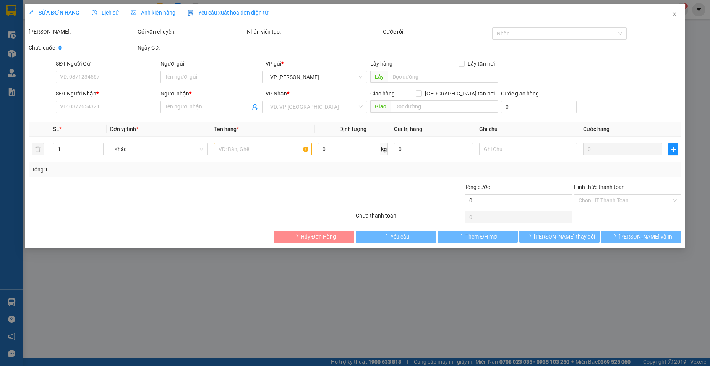
type input "0923455469"
type input "thảo"
type input "0789986696"
type input "hoanh"
type input "20.000"
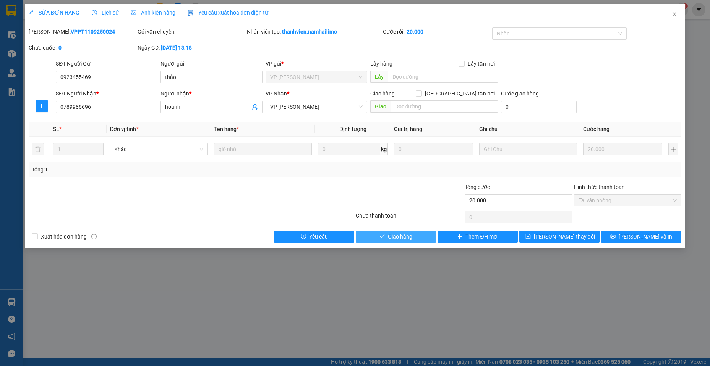
click at [397, 241] on button "Giao hàng" at bounding box center [396, 237] width 80 height 12
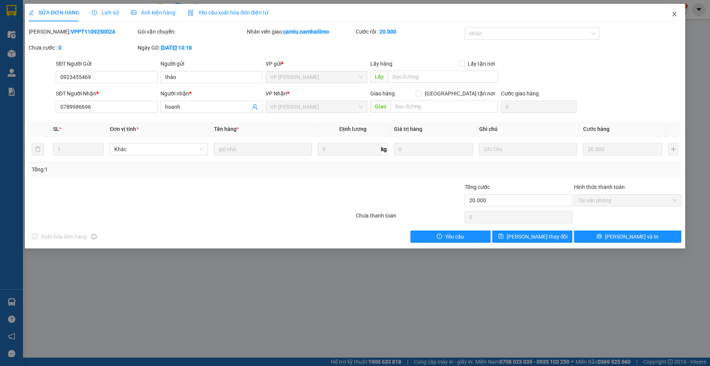
click at [676, 14] on icon "close" at bounding box center [674, 14] width 6 height 6
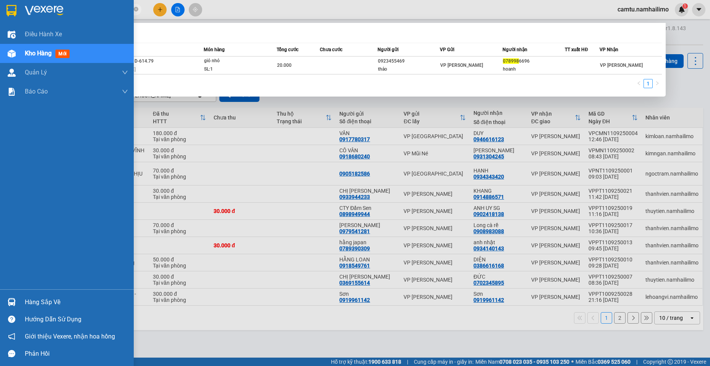
drag, startPoint x: 70, startPoint y: 11, endPoint x: 17, endPoint y: 12, distance: 52.4
click at [17, 12] on section "Kết quả tìm kiếm ( 1 ) Bộ lọc Mã ĐH Trạng thái Món hàng Tổng cước Chưa cước Ngư…" at bounding box center [355, 183] width 710 height 366
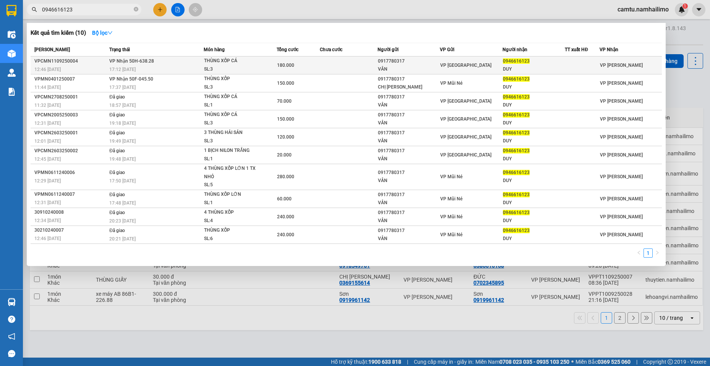
type input "0946616123"
click at [496, 72] on td "VP [GEOGRAPHIC_DATA]" at bounding box center [471, 66] width 62 height 18
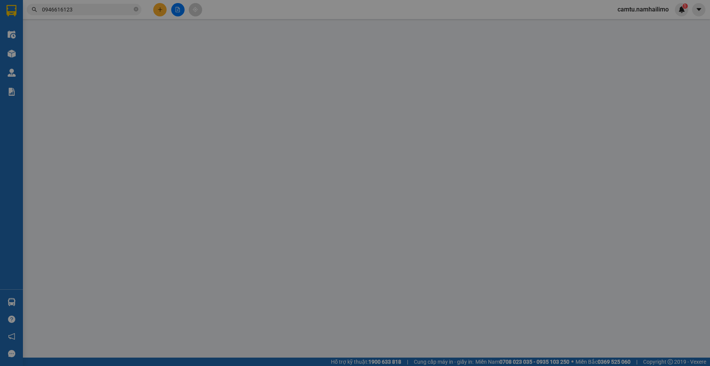
type input "0917780317"
type input "VÂN"
type input "0946616123"
type input "DUY"
type input "180.000"
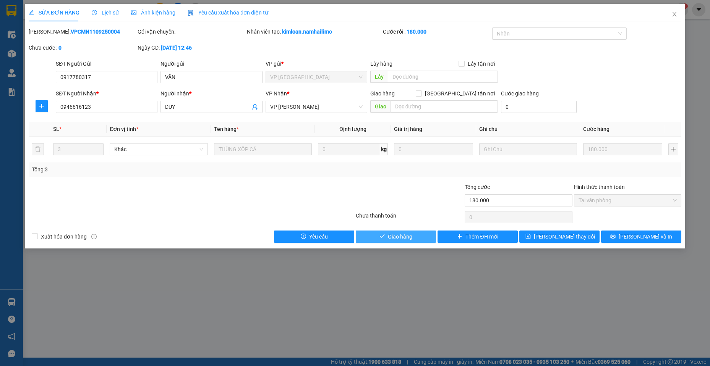
click at [406, 234] on span "Giao hàng" at bounding box center [400, 237] width 24 height 8
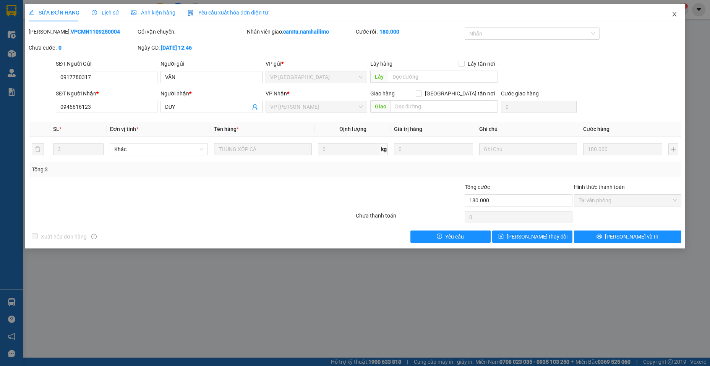
click at [674, 16] on icon "close" at bounding box center [674, 14] width 6 height 6
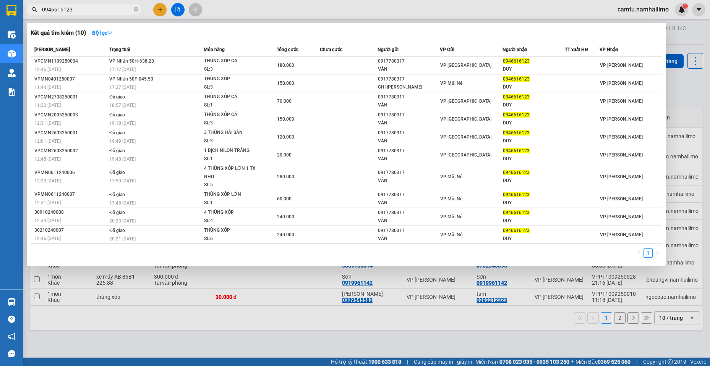
drag, startPoint x: 81, startPoint y: 11, endPoint x: 32, endPoint y: 10, distance: 49.3
click at [32, 10] on div "0946616123" at bounding box center [74, 9] width 149 height 11
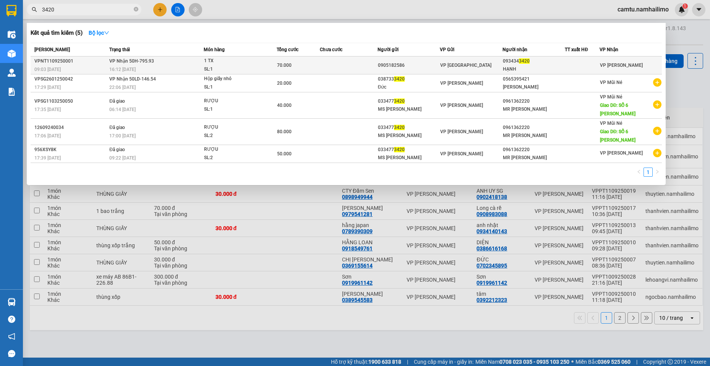
type input "3420"
click at [434, 65] on div "0905182586" at bounding box center [409, 66] width 62 height 8
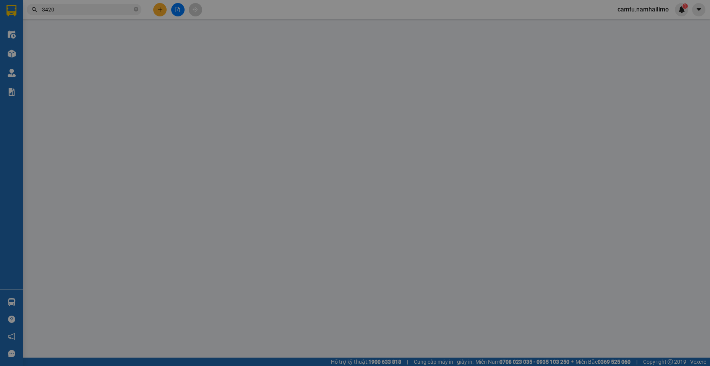
type input "0905182586"
type input "0934343420"
type input "HẠNH"
type input "70.000"
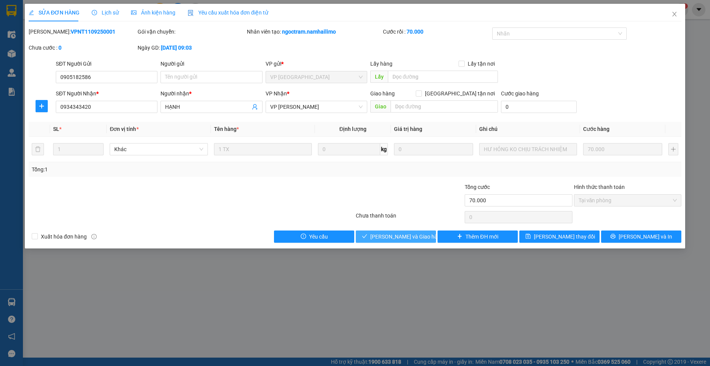
click at [390, 239] on span "[PERSON_NAME] và Giao hàng" at bounding box center [406, 237] width 73 height 8
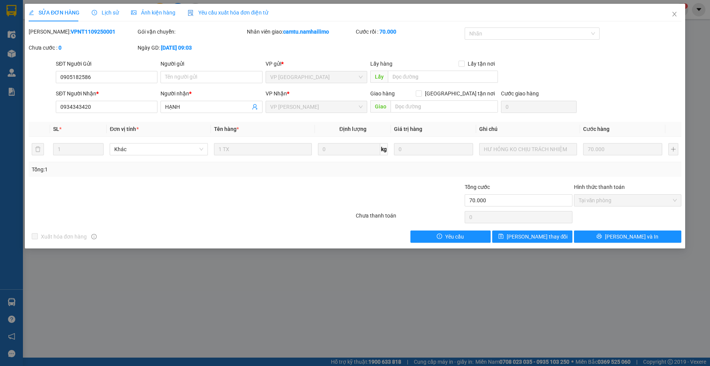
click at [105, 13] on span "Lịch sử" at bounding box center [105, 13] width 27 height 6
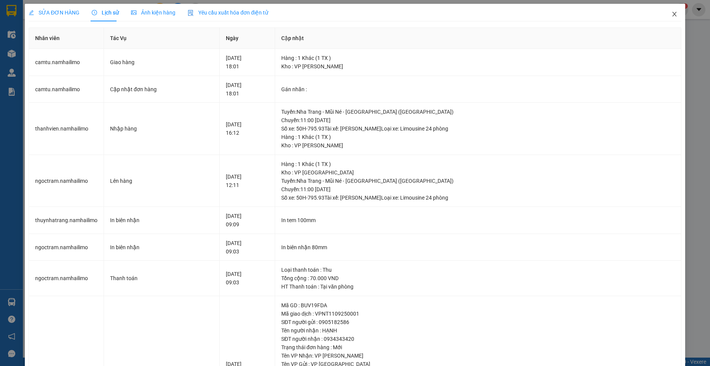
click at [671, 13] on icon "close" at bounding box center [674, 14] width 6 height 6
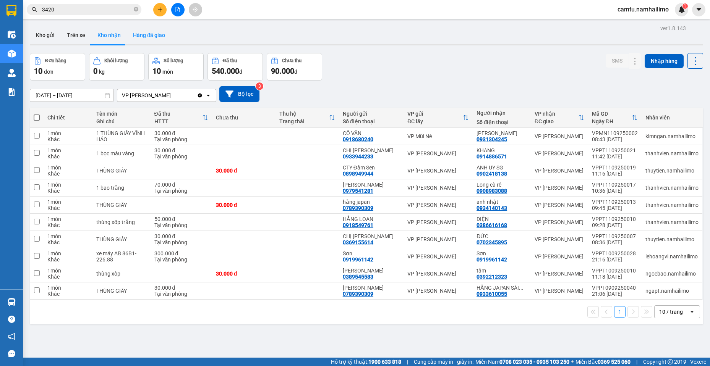
click at [151, 37] on button "Hàng đã giao" at bounding box center [149, 35] width 44 height 18
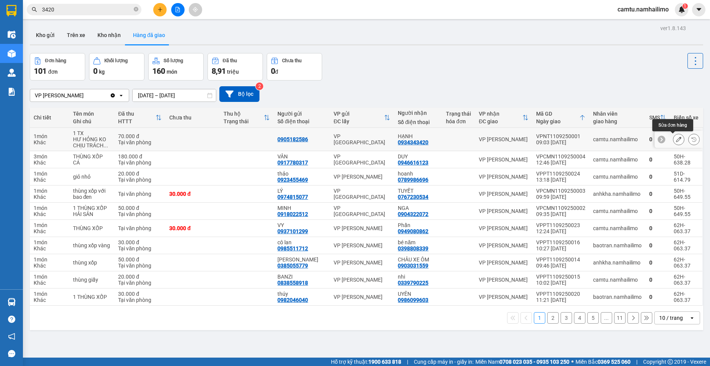
click at [676, 138] on icon at bounding box center [678, 139] width 5 height 5
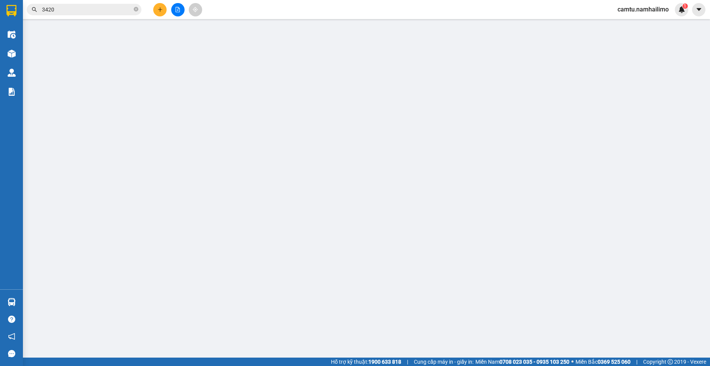
type input "0905182586"
type input "0934343420"
type input "HẠNH"
type input "70.000"
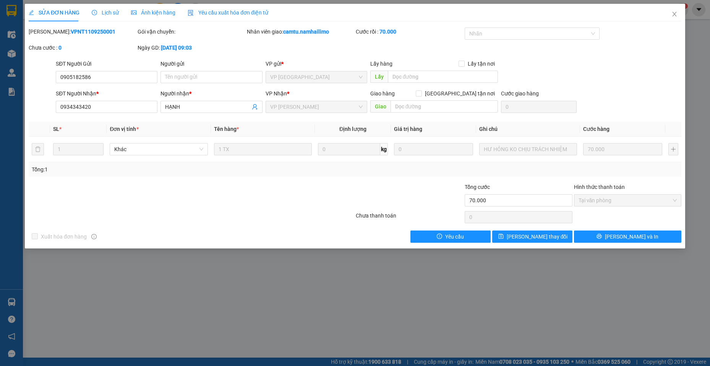
click at [107, 14] on span "Lịch sử" at bounding box center [105, 13] width 27 height 6
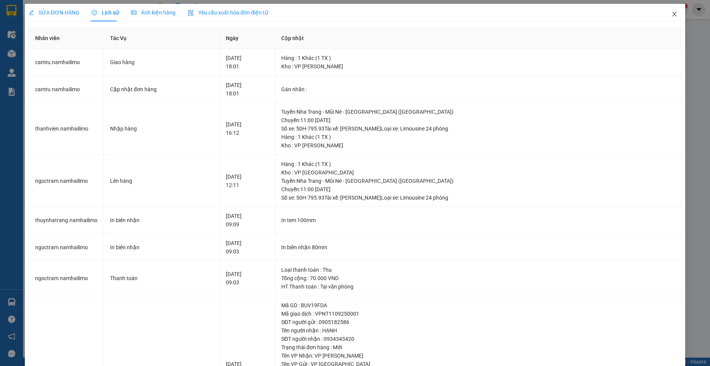
click at [671, 17] on icon "close" at bounding box center [674, 14] width 6 height 6
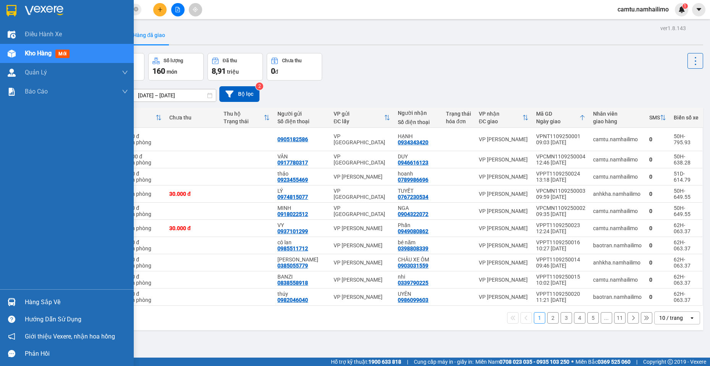
click at [21, 300] on div "Hàng sắp về" at bounding box center [67, 302] width 134 height 17
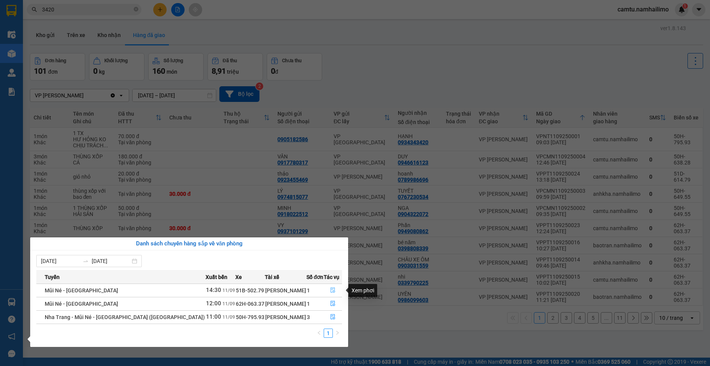
click at [332, 290] on icon "file-done" at bounding box center [332, 290] width 5 height 5
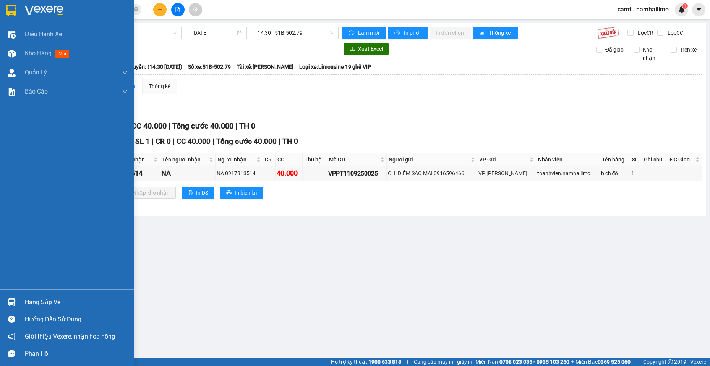
click at [33, 299] on div "Hàng sắp về" at bounding box center [76, 302] width 103 height 11
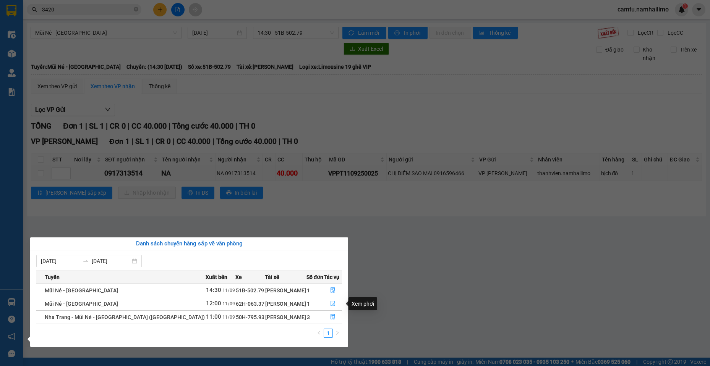
click at [331, 302] on icon "file-done" at bounding box center [332, 303] width 5 height 5
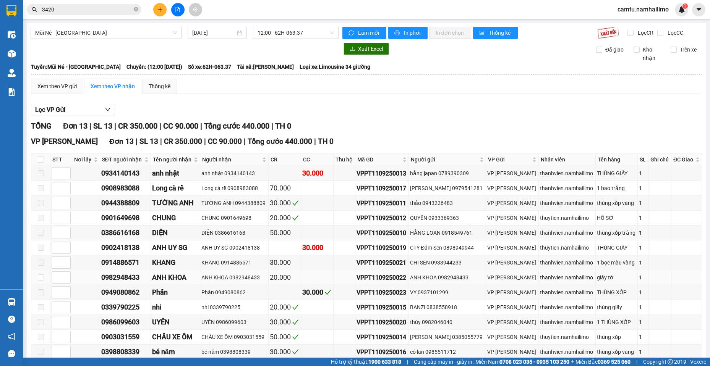
scroll to position [41, 0]
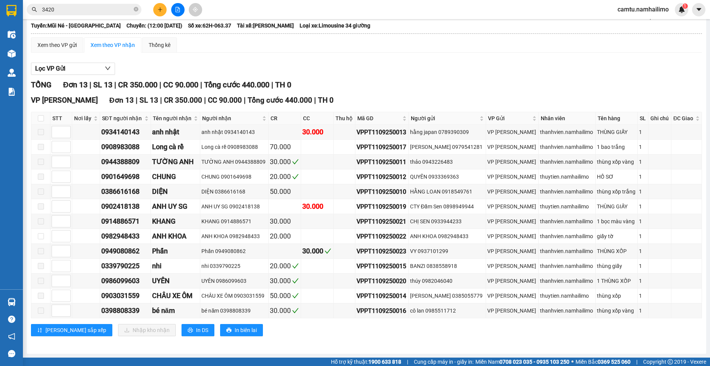
click at [369, 353] on div "Mũi Né - [GEOGRAPHIC_DATA] [DATE] 12:00 - 62H-063.37 Làm mới In phơi In đơn chọ…" at bounding box center [366, 168] width 679 height 373
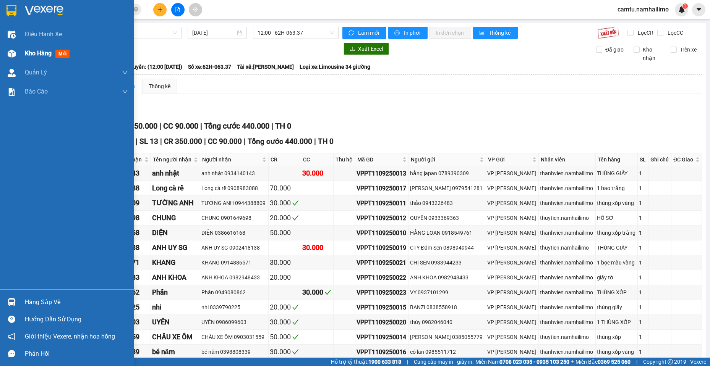
click at [21, 56] on div "Kho hàng mới" at bounding box center [67, 53] width 134 height 19
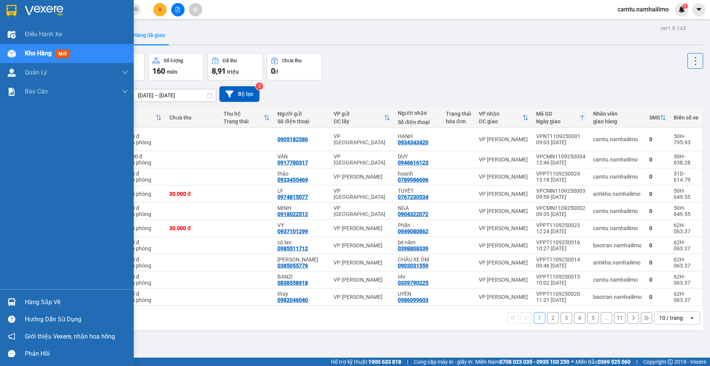
drag, startPoint x: 32, startPoint y: 301, endPoint x: 125, endPoint y: 344, distance: 101.4
click at [12, 303] on img at bounding box center [12, 302] width 8 height 8
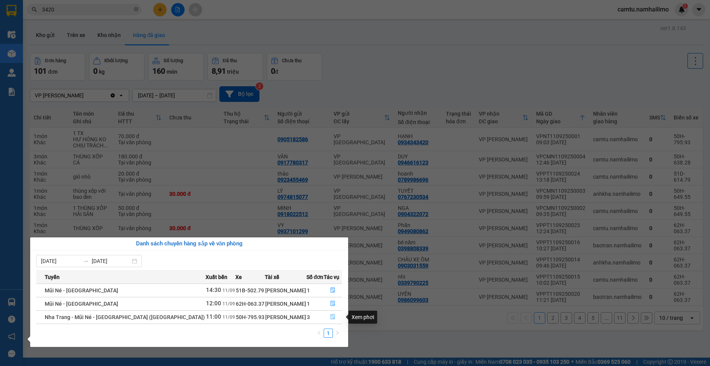
click at [328, 318] on button "button" at bounding box center [333, 317] width 18 height 12
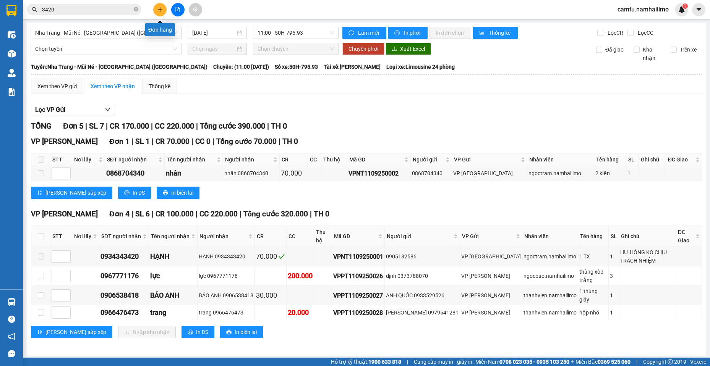
click at [160, 12] on button at bounding box center [159, 9] width 13 height 13
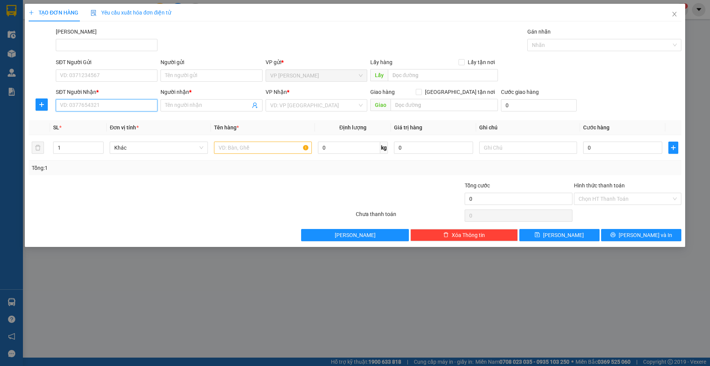
click at [88, 102] on input "SĐT Người Nhận *" at bounding box center [107, 105] width 102 height 12
click at [88, 102] on input "7647" at bounding box center [107, 105] width 102 height 12
click at [94, 122] on div "0949617647 - [GEOGRAPHIC_DATA]" at bounding box center [106, 121] width 92 height 8
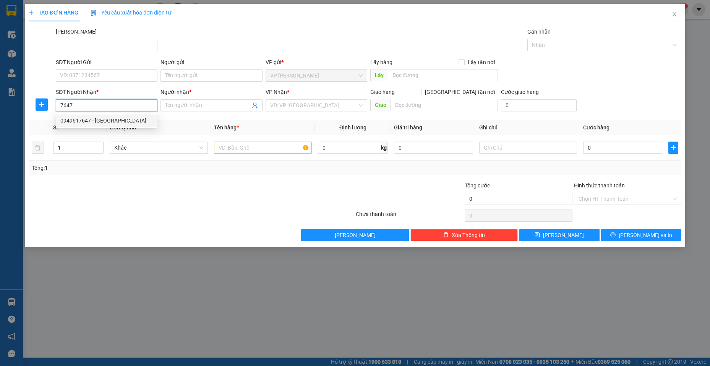
type input "0949617647"
type input "[PERSON_NAME]"
type input "30.000"
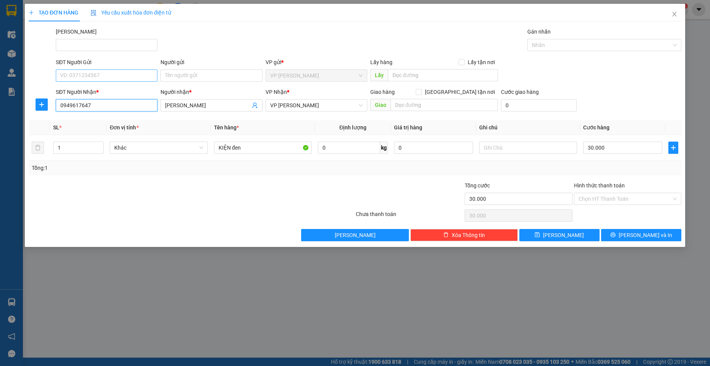
type input "0949617647"
click at [102, 78] on input "SĐT Người Gửi" at bounding box center [107, 76] width 102 height 12
click at [105, 94] on div "0909432118 - QUANG BẠC ĐẠN" at bounding box center [106, 91] width 92 height 8
type input "0909432118"
type input "QUANG BẠC ĐẠN"
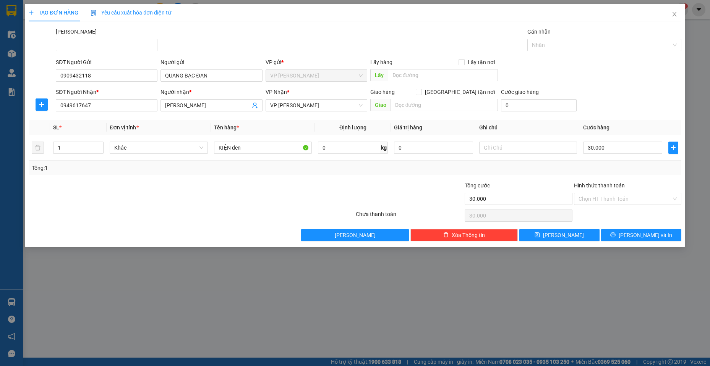
click at [638, 242] on div "TẠO ĐƠN HÀNG Yêu cầu xuất hóa đơn điện tử Transit Pickup Surcharge Ids Transit …" at bounding box center [355, 125] width 660 height 243
click at [632, 237] on button "[PERSON_NAME] và In" at bounding box center [641, 235] width 80 height 12
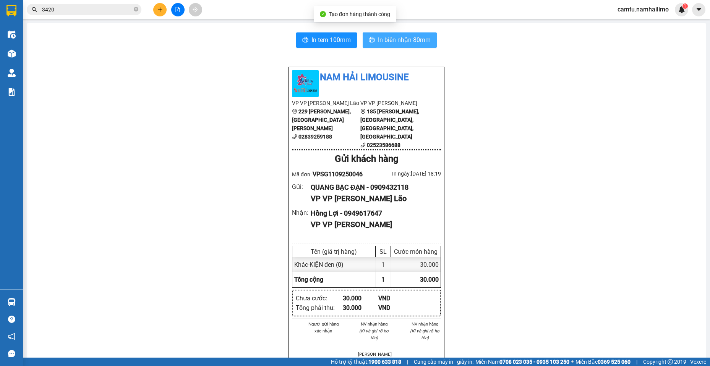
click at [386, 35] on button "In biên nhận 80mm" at bounding box center [400, 39] width 74 height 15
click at [389, 40] on span "In biên nhận 80mm" at bounding box center [404, 40] width 53 height 10
